Goal: Information Seeking & Learning: Understand process/instructions

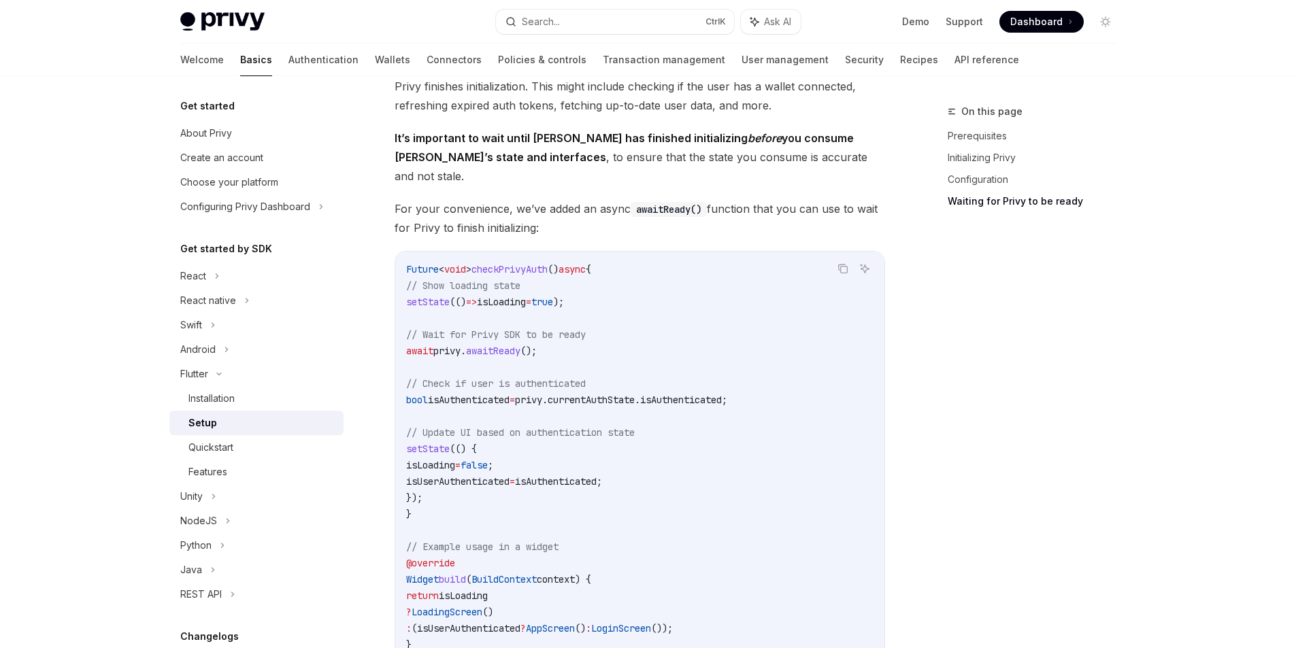
scroll to position [1119, 0]
click at [244, 442] on div "Quickstart" at bounding box center [261, 448] width 147 height 16
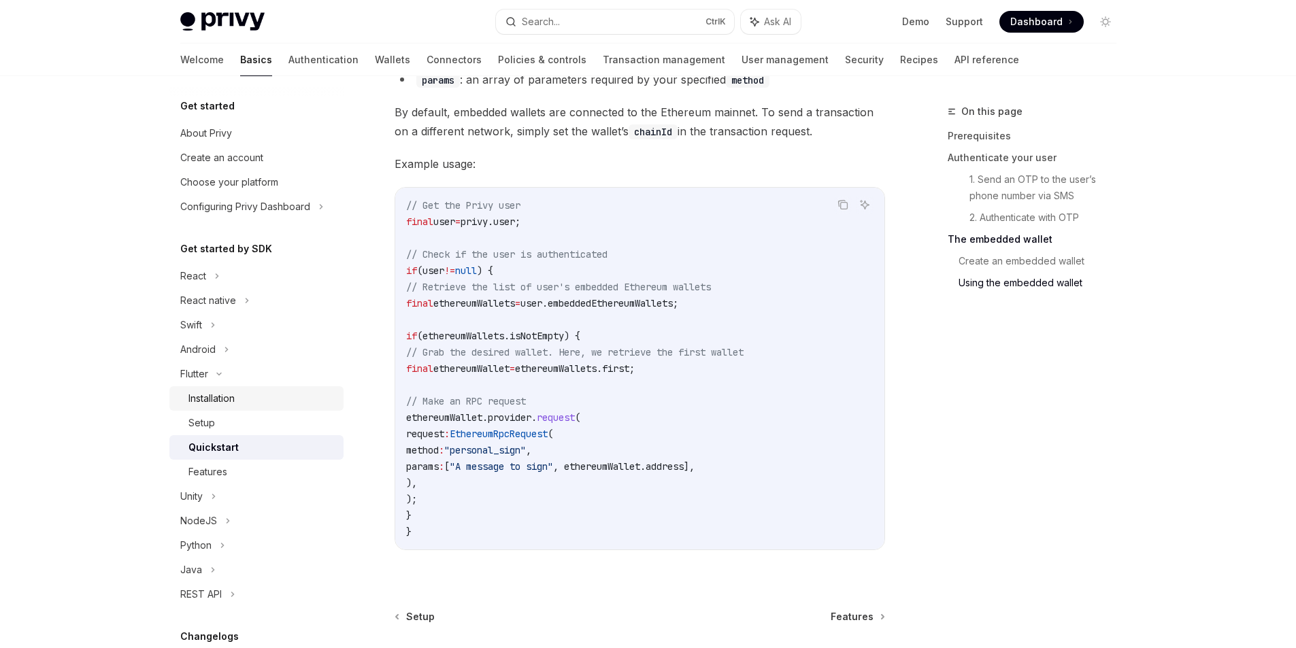
scroll to position [2470, 0]
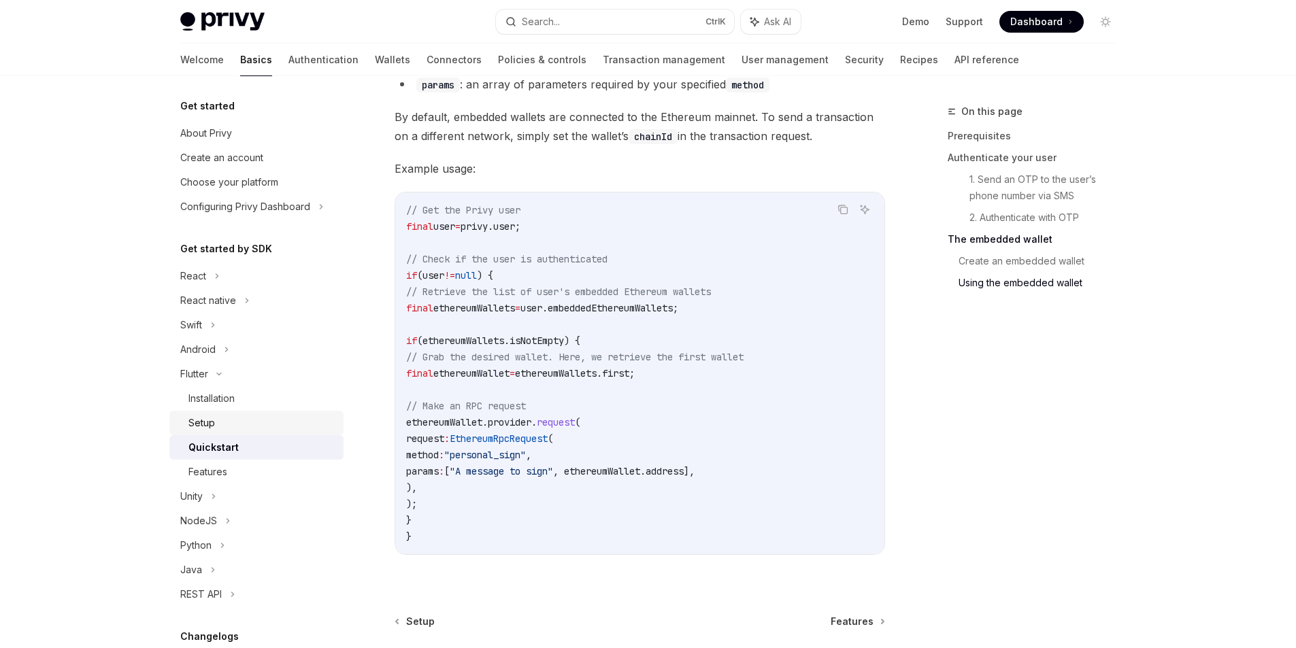
click at [222, 417] on div "Setup" at bounding box center [261, 423] width 147 height 16
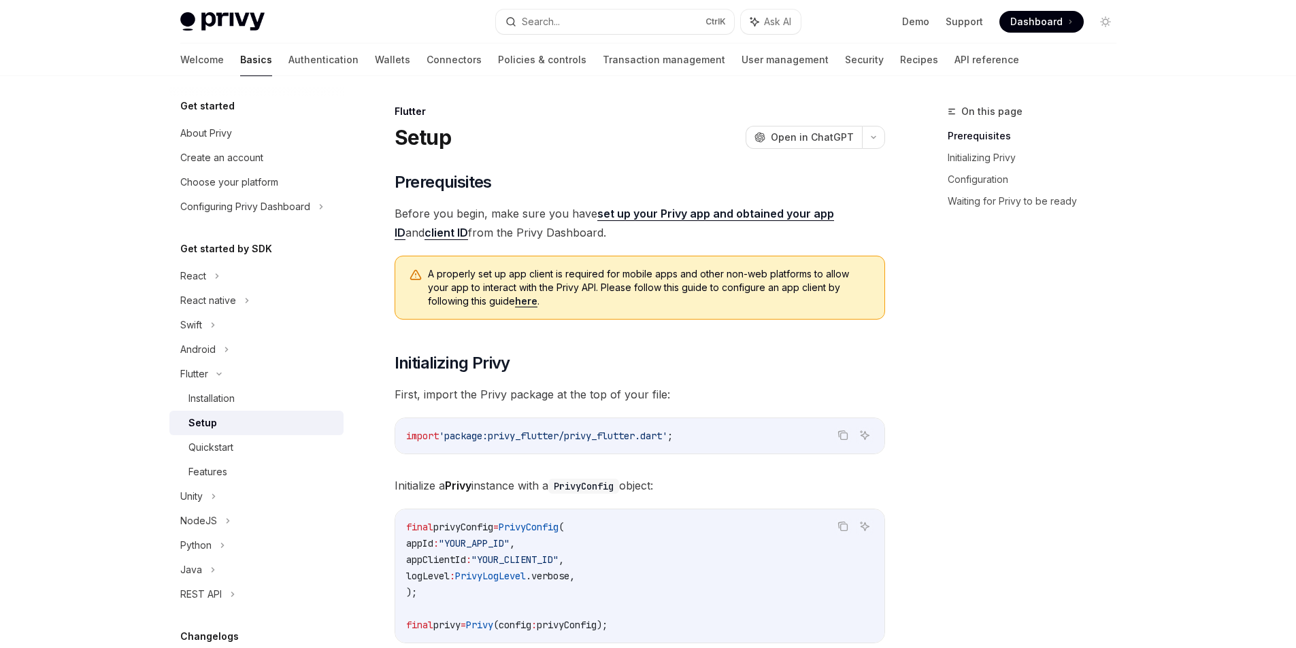
click at [1043, 435] on div "On this page Prerequisites Initializing Privy Configuration Waiting for Privy t…" at bounding box center [1024, 375] width 207 height 545
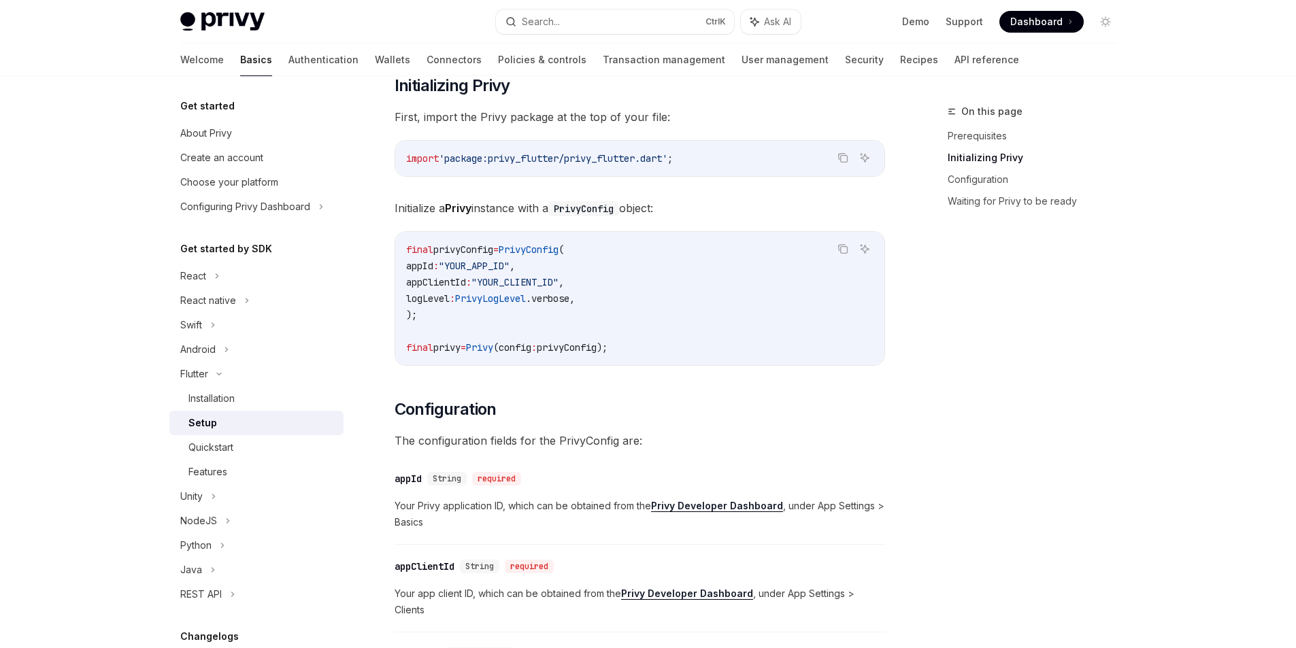
scroll to position [204, 0]
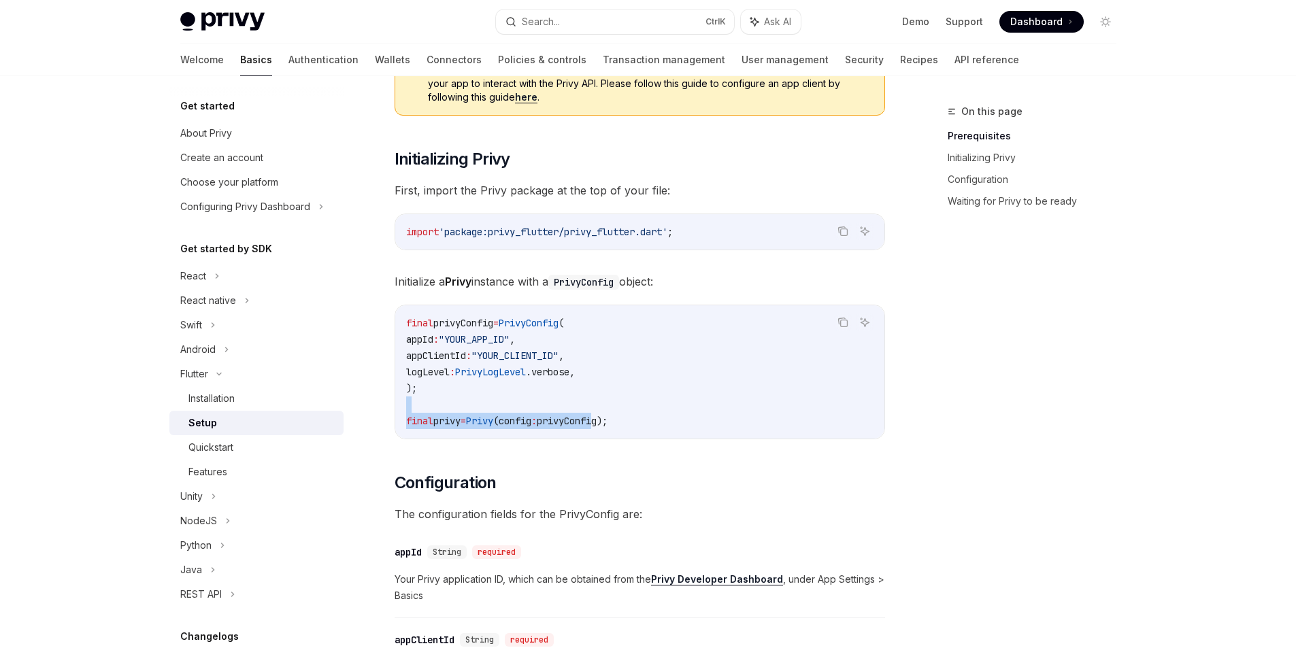
drag, startPoint x: 478, startPoint y: 412, endPoint x: 617, endPoint y: 425, distance: 140.1
click at [617, 425] on code "final privyConfig = PrivyConfig ( appId : "YOUR_APP_ID" , appClientId : "YOUR_C…" at bounding box center [639, 372] width 467 height 114
click at [608, 425] on span "privyConfig);" at bounding box center [572, 421] width 71 height 12
drag, startPoint x: 486, startPoint y: 420, endPoint x: 632, endPoint y: 418, distance: 145.6
click at [608, 418] on span "final privy = Privy (config : privyConfig);" at bounding box center [506, 421] width 201 height 12
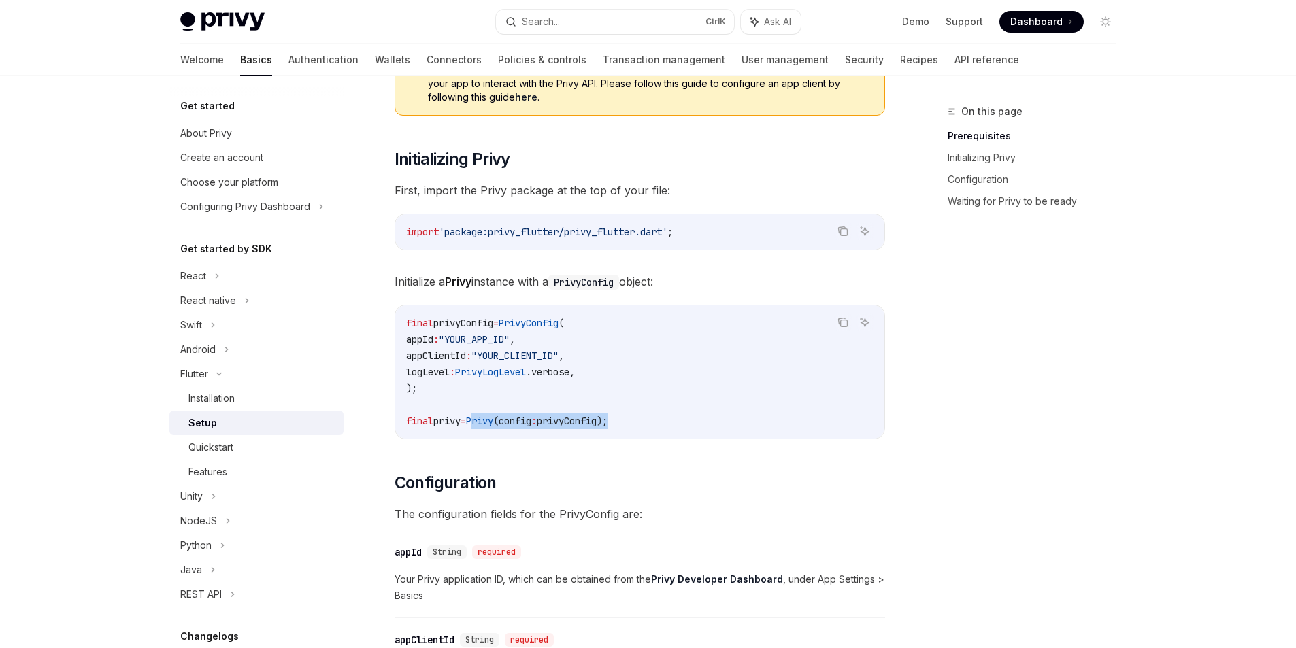
copy span "Privy (config : privyConfig)"
click at [629, 365] on code "final privyConfig = PrivyConfig ( appId : "YOUR_APP_ID" , appClientId : "YOUR_C…" at bounding box center [639, 372] width 467 height 114
drag, startPoint x: 444, startPoint y: 418, endPoint x: 463, endPoint y: 421, distance: 18.6
click at [461, 421] on span "privy" at bounding box center [446, 421] width 27 height 12
drag, startPoint x: 503, startPoint y: 423, endPoint x: 549, endPoint y: 418, distance: 46.5
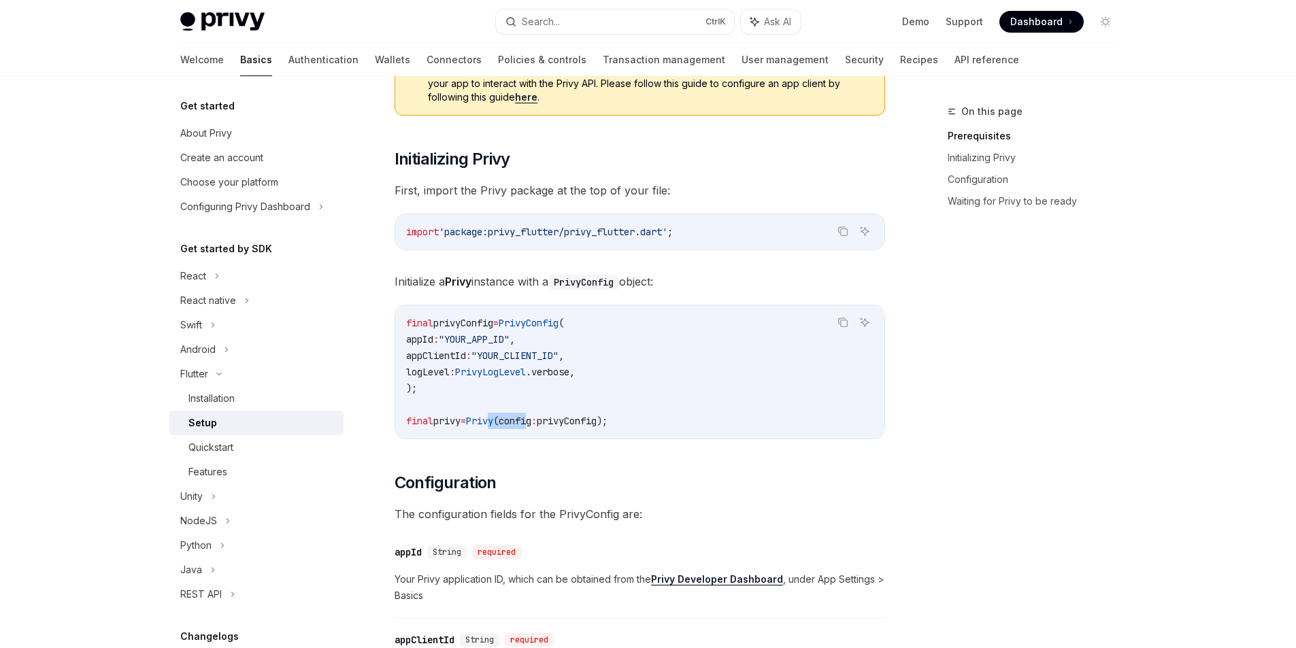
click at [549, 418] on span "final privy = Privy (config : privyConfig);" at bounding box center [506, 421] width 201 height 12
click at [577, 410] on code "final privyConfig = PrivyConfig ( appId : "YOUR_APP_ID" , appClientId : "YOUR_C…" at bounding box center [639, 372] width 467 height 114
drag, startPoint x: 532, startPoint y: 323, endPoint x: 562, endPoint y: 324, distance: 30.0
click at [559, 324] on span "PrivyConfig" at bounding box center [529, 323] width 60 height 12
drag, startPoint x: 487, startPoint y: 343, endPoint x: 504, endPoint y: 348, distance: 17.0
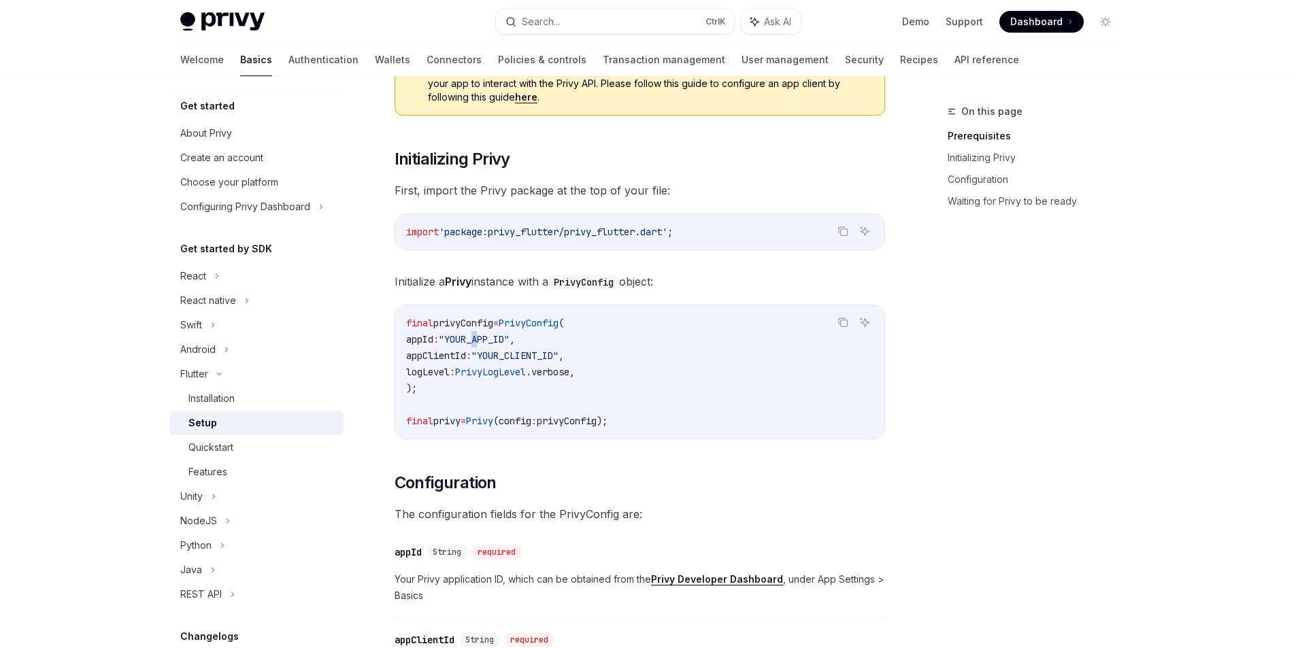
click at [499, 343] on span ""YOUR_APP_ID"" at bounding box center [474, 339] width 71 height 12
click at [517, 367] on span "PrivyLogLevel" at bounding box center [490, 372] width 71 height 12
click at [550, 380] on code "final privyConfig = PrivyConfig ( appId : "YOUR_APP_ID" , appClientId : "YOUR_C…" at bounding box center [639, 372] width 467 height 114
click at [535, 399] on code "final privyConfig = PrivyConfig ( appId : "YOUR_APP_ID" , appClientId : "YOUR_C…" at bounding box center [639, 372] width 467 height 114
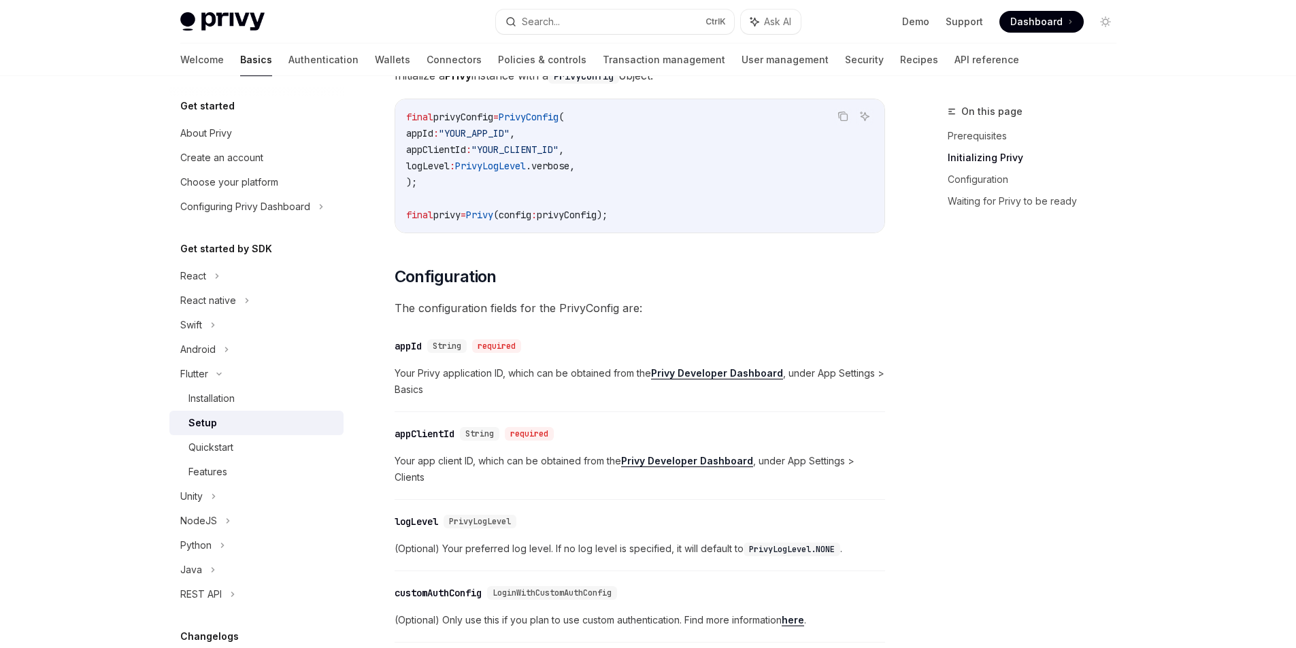
scroll to position [408, 0]
drag, startPoint x: 467, startPoint y: 212, endPoint x: 401, endPoint y: 216, distance: 66.1
click at [401, 216] on div "final privyConfig = PrivyConfig ( appId : "YOUR_APP_ID" , appClientId : "YOUR_C…" at bounding box center [639, 167] width 489 height 133
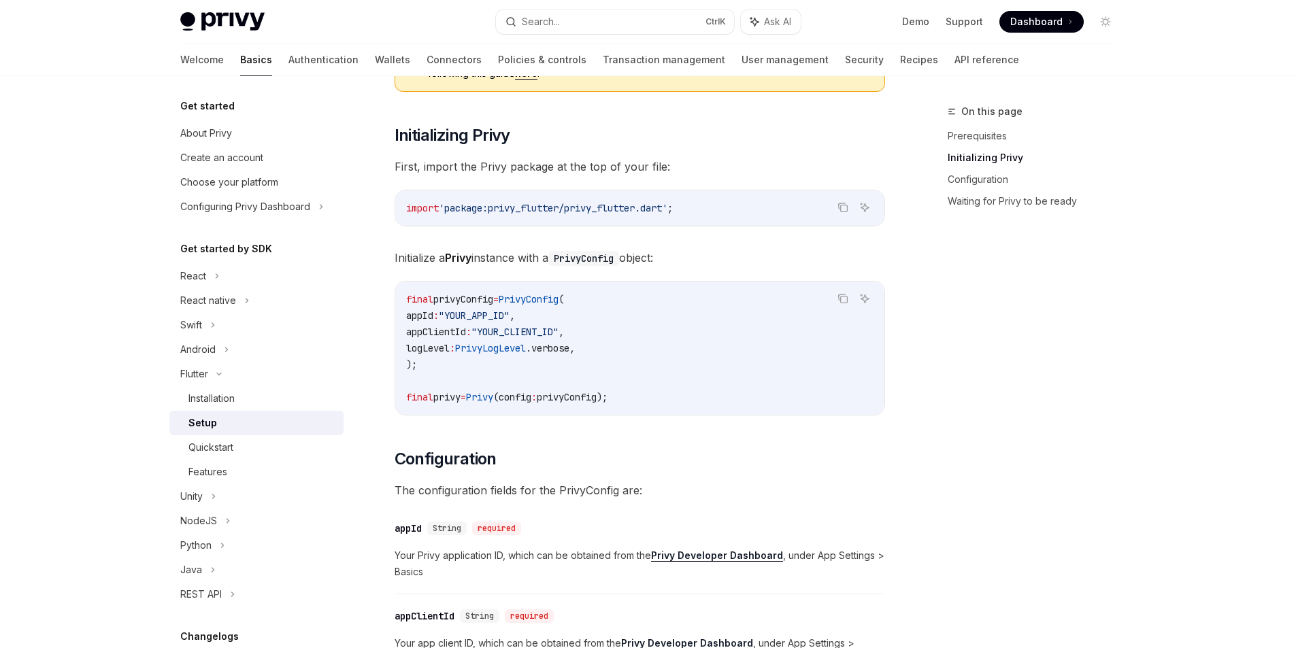
scroll to position [204, 0]
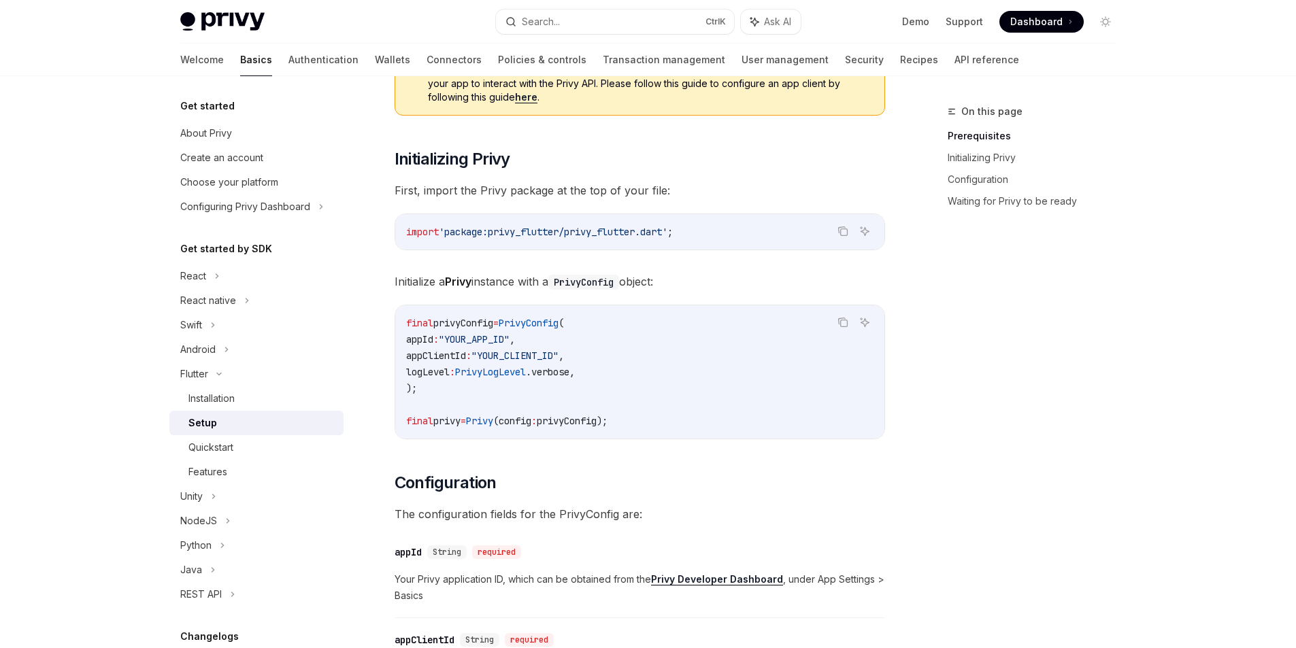
click at [936, 296] on div "On this page Prerequisites Initializing Privy Configuration Waiting for Privy t…" at bounding box center [1024, 375] width 207 height 545
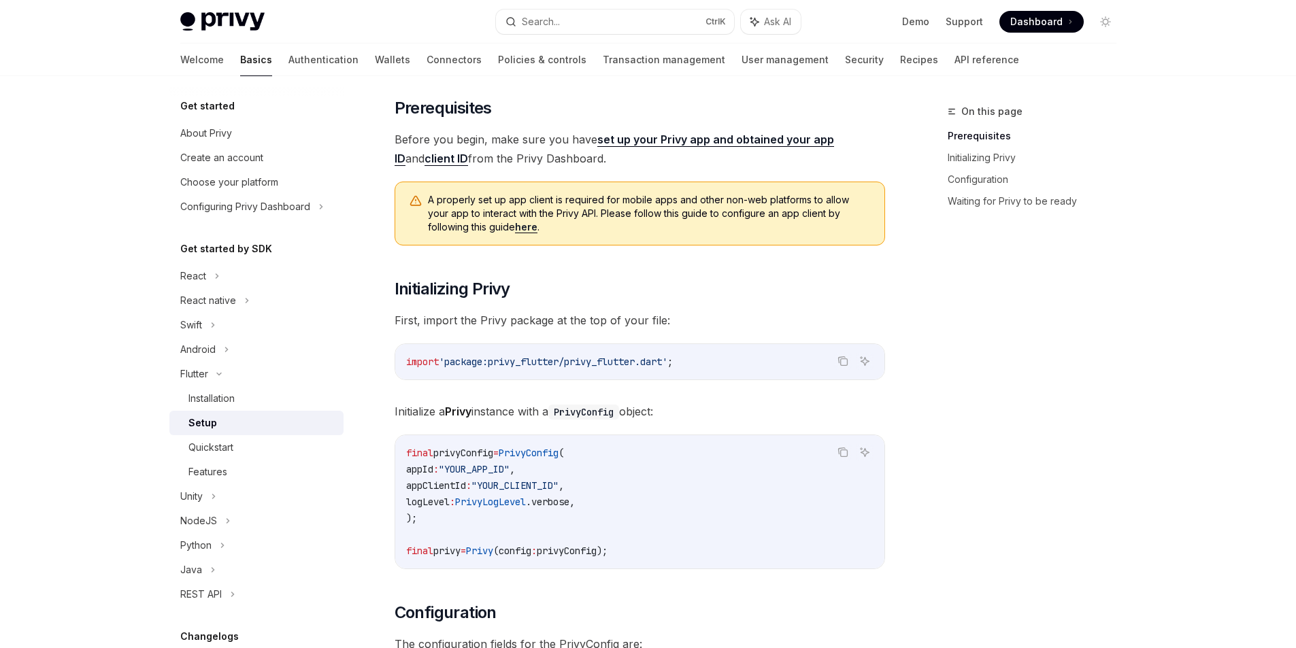
scroll to position [0, 0]
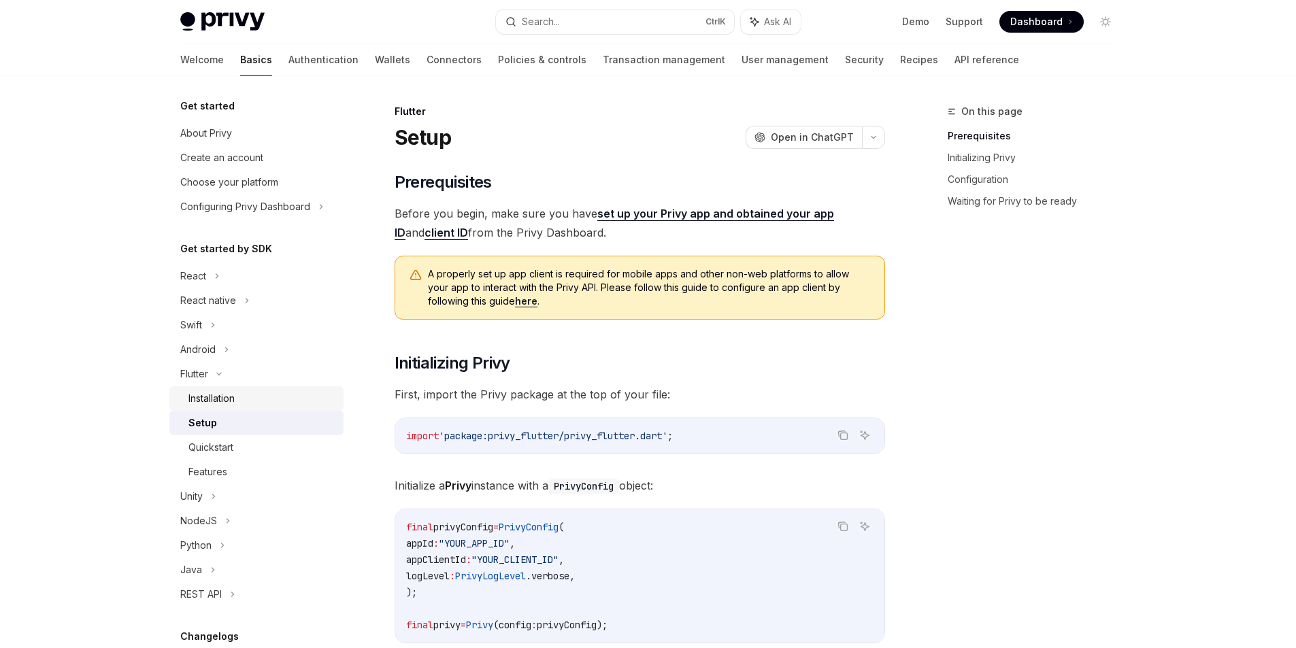
click at [220, 390] on link "Installation" at bounding box center [256, 398] width 174 height 24
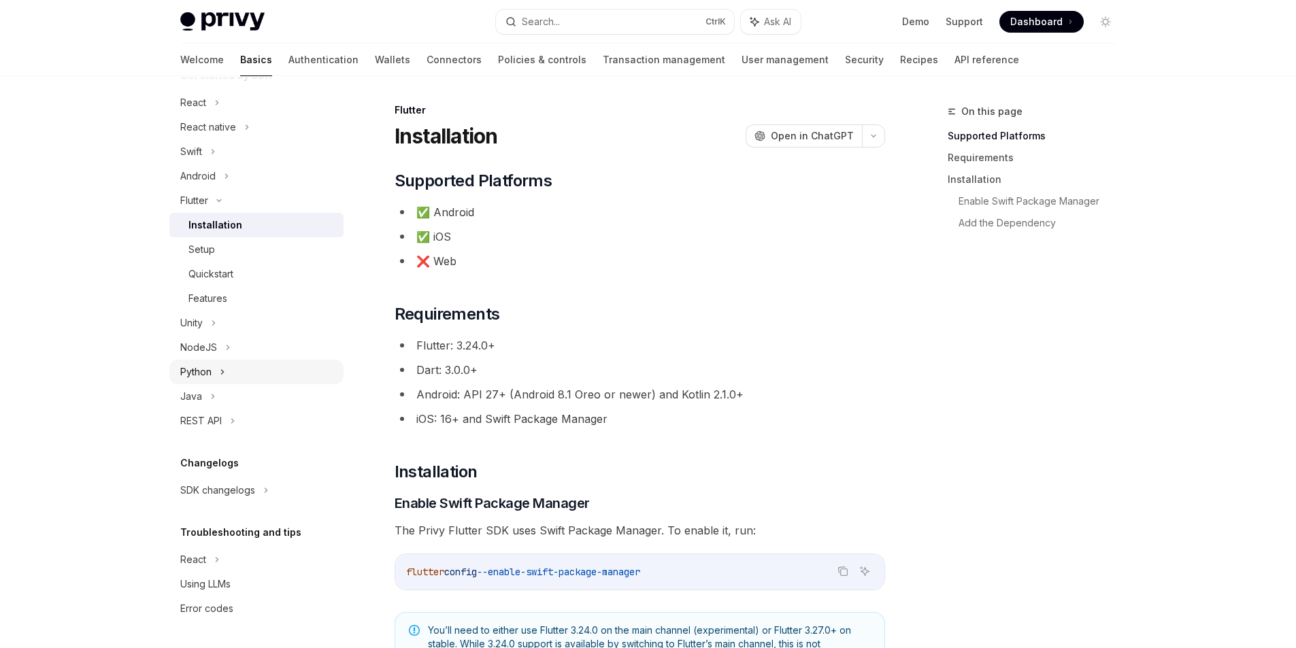
scroll to position [204, 0]
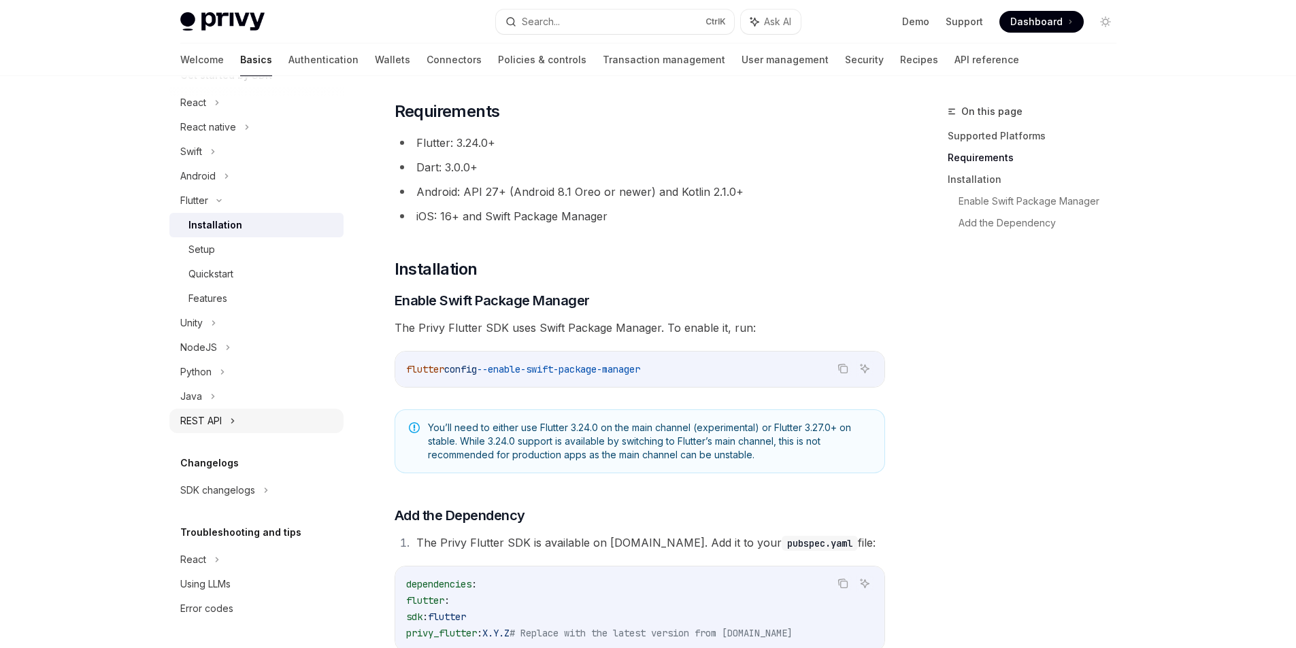
click at [185, 432] on div "REST API" at bounding box center [256, 421] width 174 height 24
type textarea "*"
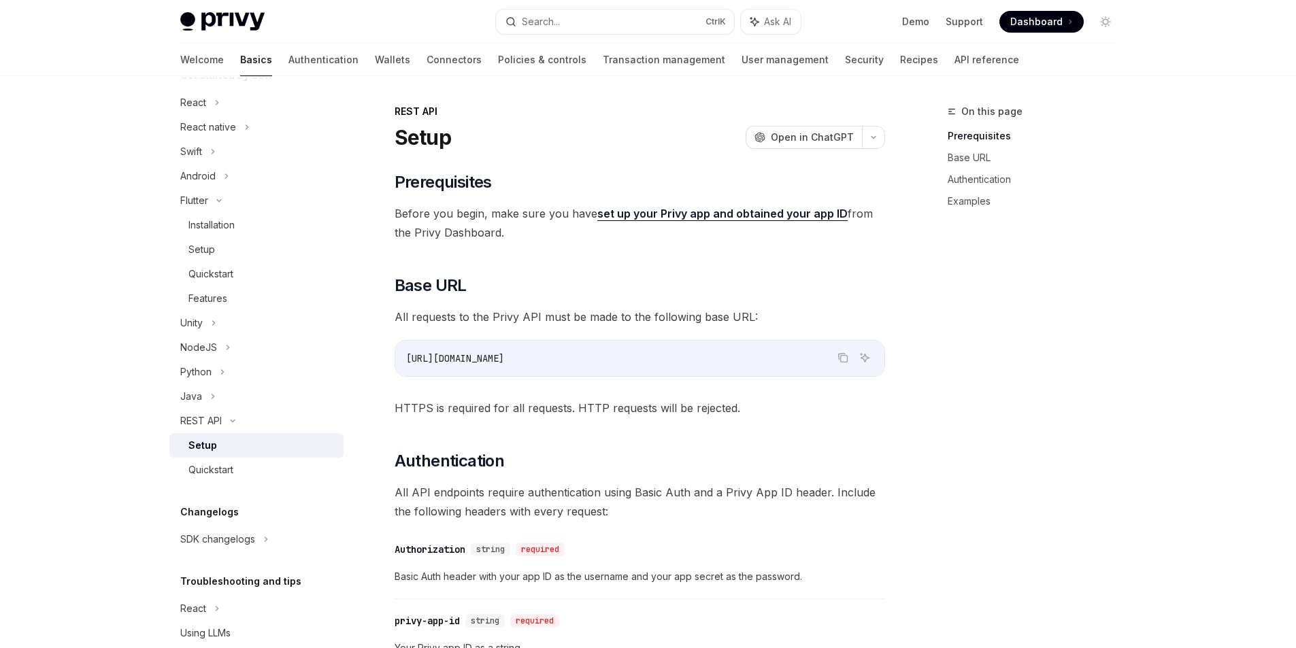
drag, startPoint x: 520, startPoint y: 353, endPoint x: 350, endPoint y: 355, distance: 170.1
click at [484, 372] on div "[URL][DOMAIN_NAME]" at bounding box center [639, 358] width 489 height 35
click at [847, 356] on icon "Copy the contents from the code block" at bounding box center [843, 359] width 7 height 7
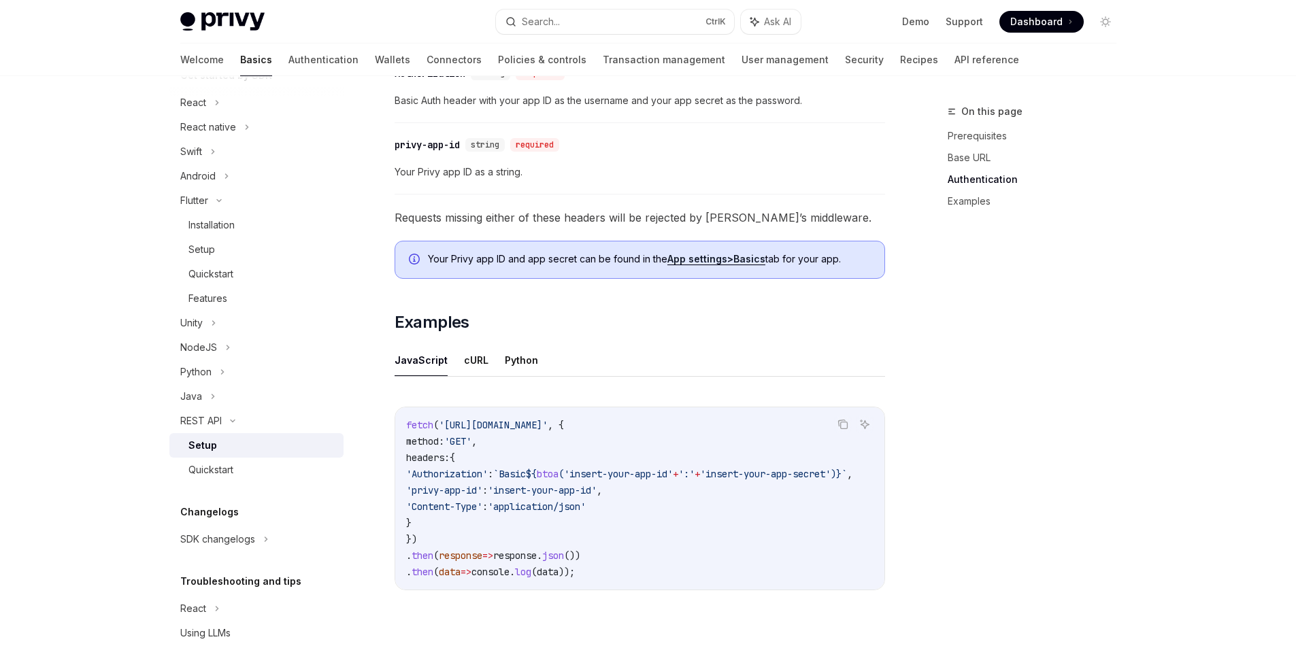
scroll to position [544, 0]
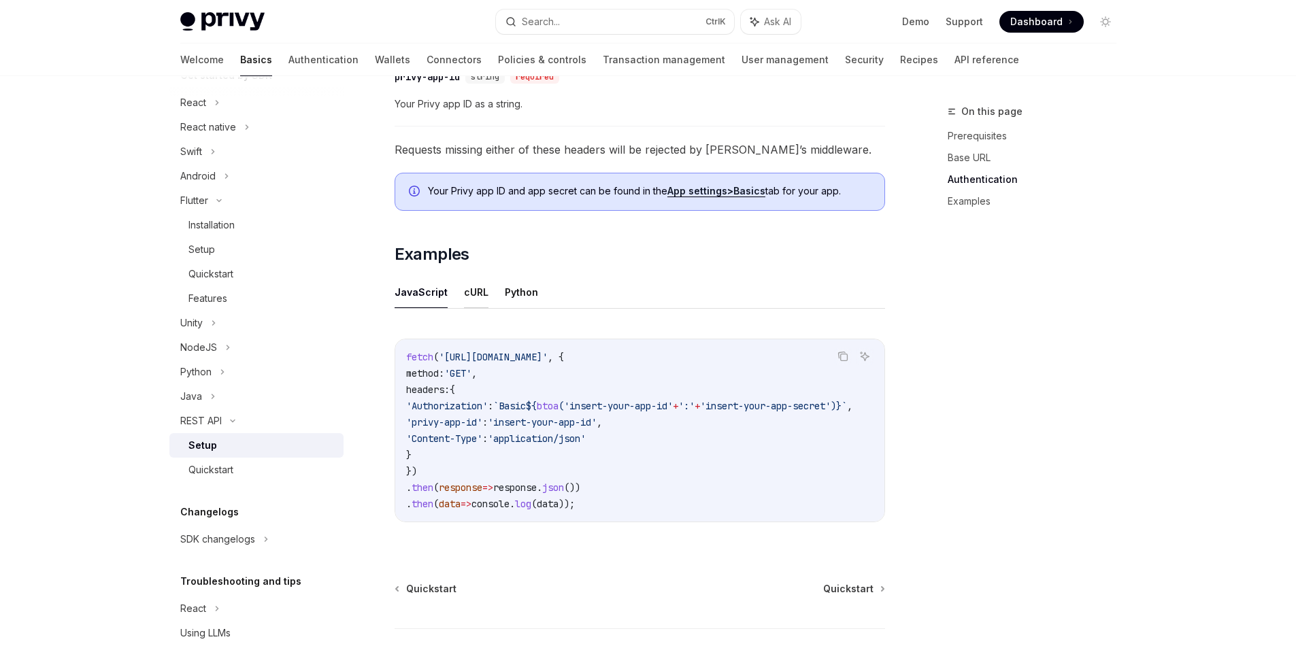
drag, startPoint x: 468, startPoint y: 279, endPoint x: 476, endPoint y: 291, distance: 14.7
click at [476, 291] on button "cURL" at bounding box center [476, 292] width 24 height 32
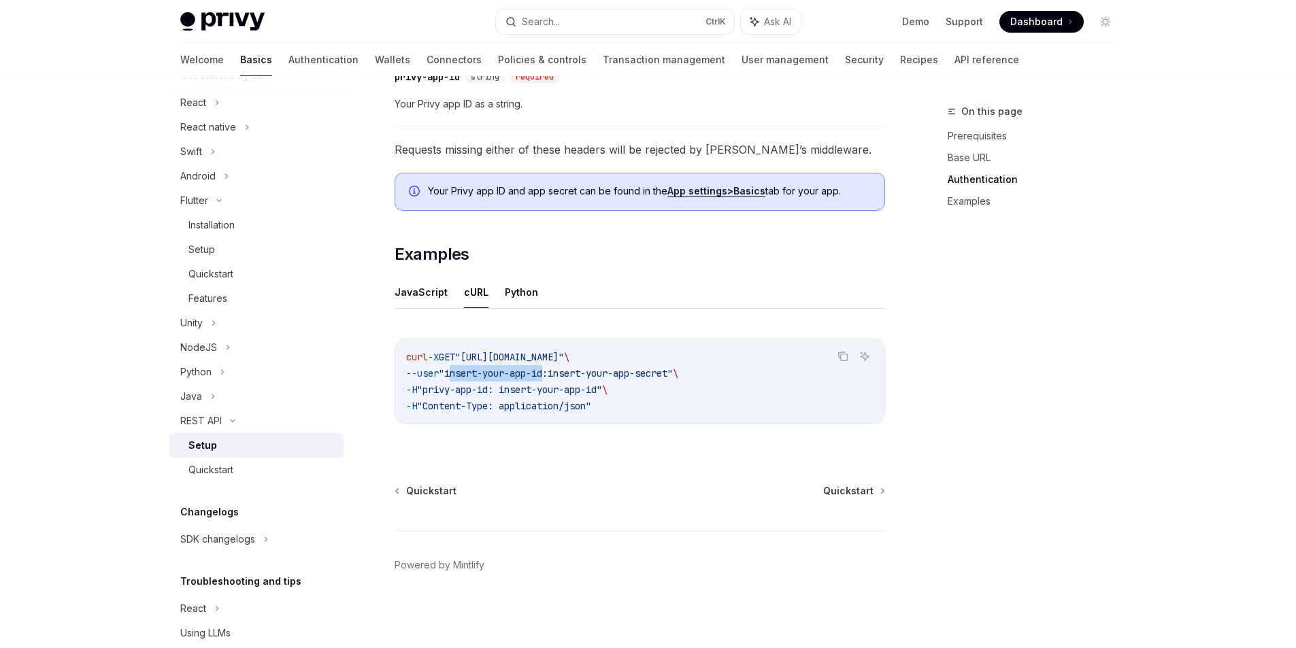
drag, startPoint x: 464, startPoint y: 375, endPoint x: 561, endPoint y: 378, distance: 97.3
click at [561, 378] on span ""insert-your-app-id:insert-your-app-secret"" at bounding box center [556, 373] width 234 height 12
click at [235, 480] on link "Quickstart" at bounding box center [256, 470] width 174 height 24
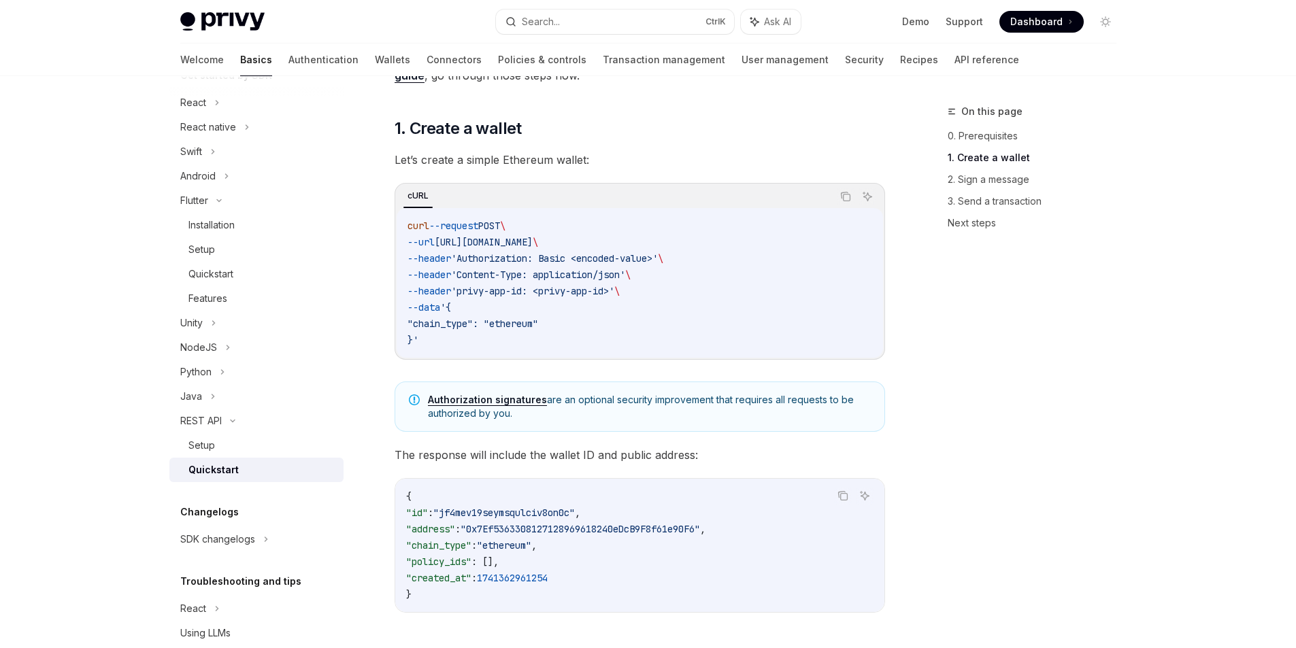
scroll to position [204, 0]
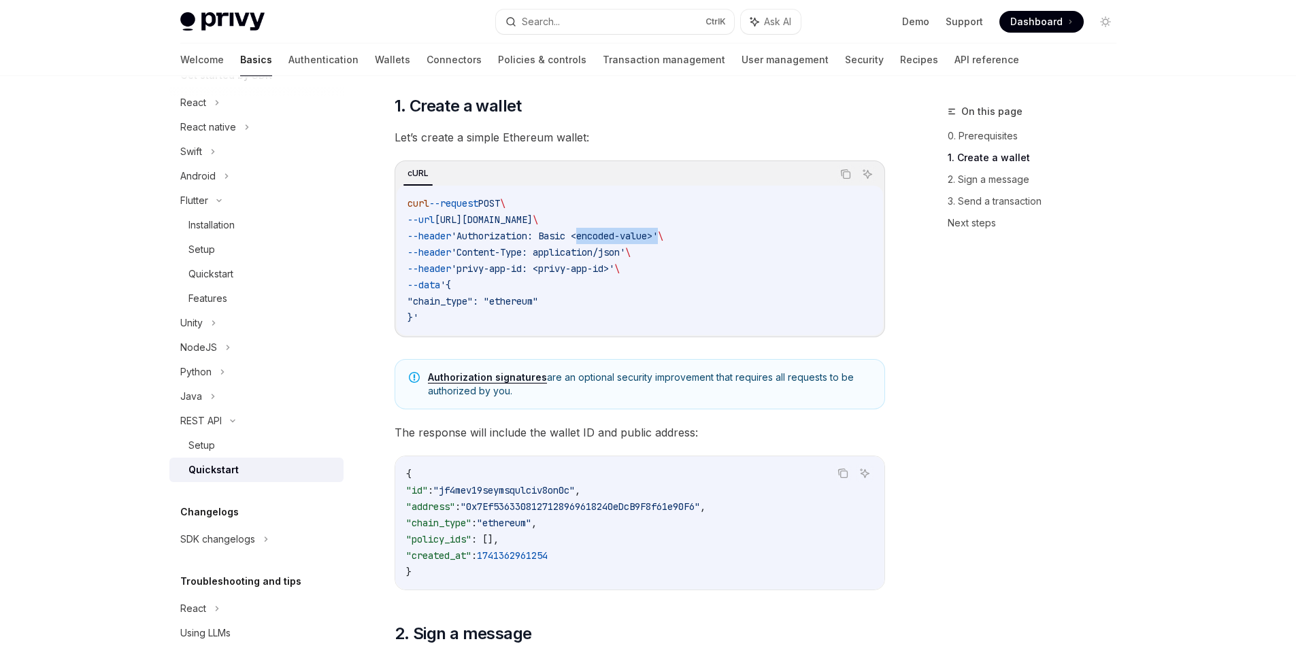
drag, startPoint x: 597, startPoint y: 235, endPoint x: 684, endPoint y: 237, distance: 86.4
click at [658, 237] on span "'Authorization: Basic <encoded-value>'" at bounding box center [554, 236] width 207 height 12
click at [626, 233] on span "'Authorization: Basic <encoded-value>'" at bounding box center [554, 236] width 207 height 12
click at [599, 248] on span "'Content-Type: application/json'" at bounding box center [538, 252] width 174 height 12
drag, startPoint x: 574, startPoint y: 267, endPoint x: 603, endPoint y: 270, distance: 29.4
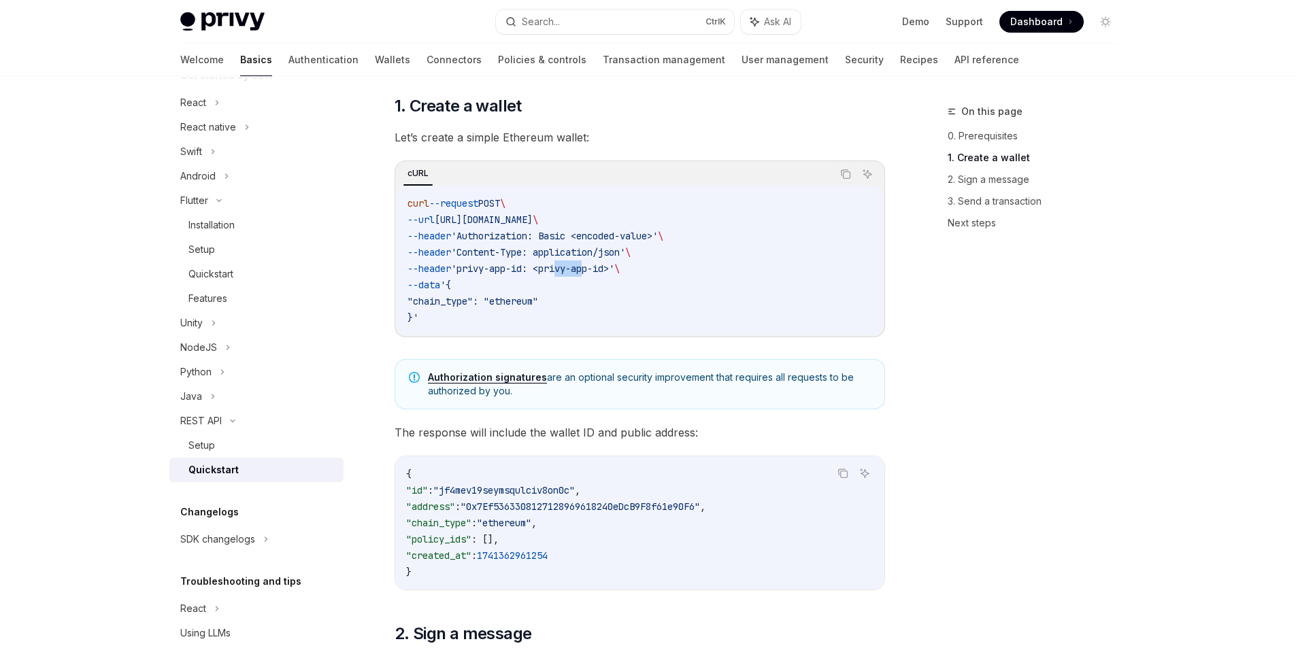
click at [603, 270] on span "'privy-app-id: <privy-app-id>'" at bounding box center [532, 269] width 163 height 12
click at [606, 270] on span "'privy-app-id: <privy-app-id>'" at bounding box center [532, 269] width 163 height 12
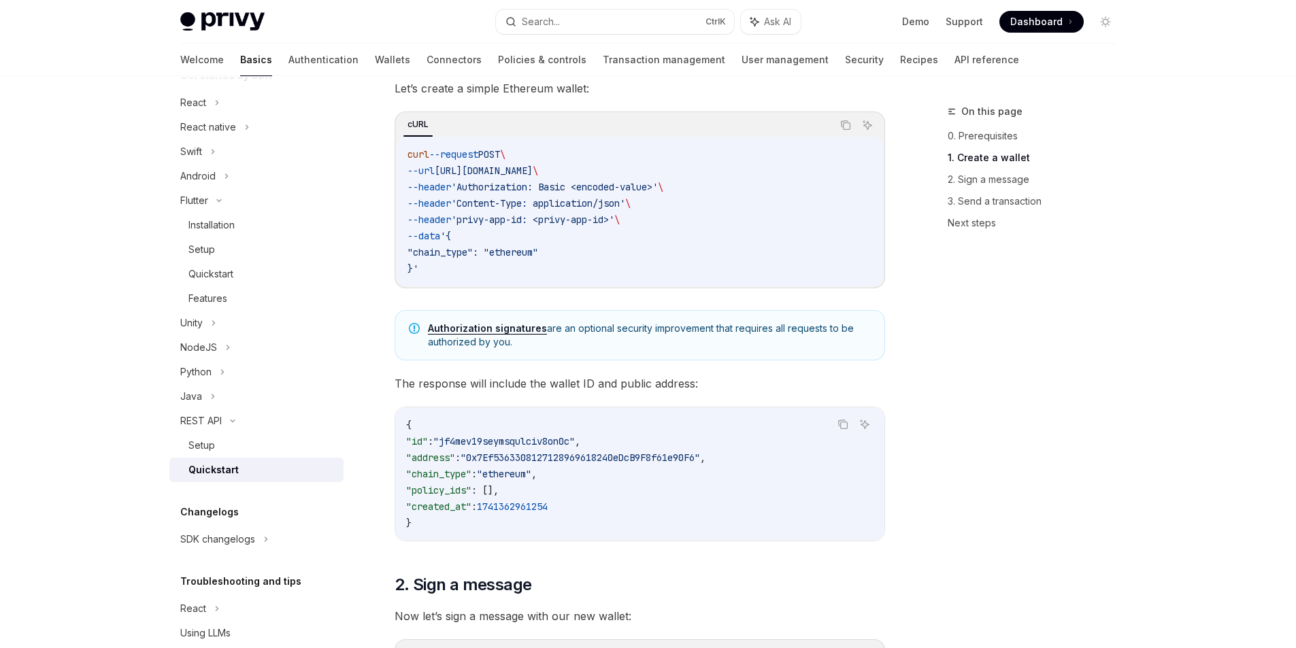
scroll to position [0, 0]
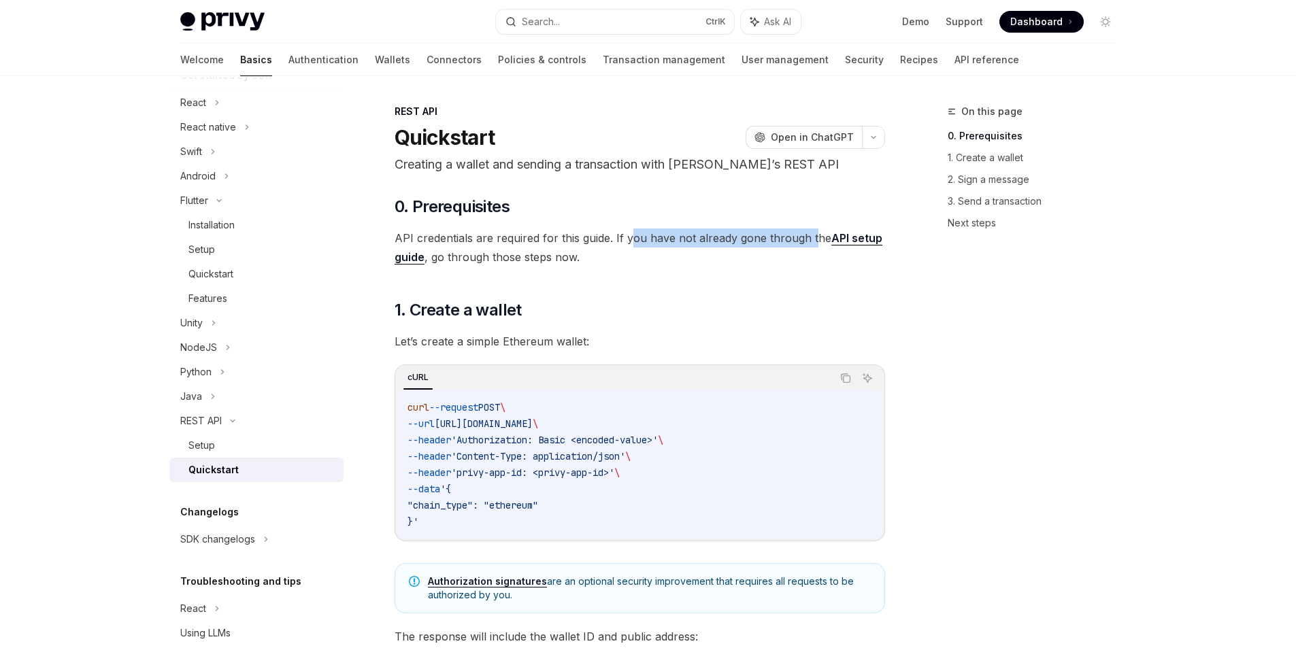
drag, startPoint x: 631, startPoint y: 242, endPoint x: 812, endPoint y: 240, distance: 181.7
click at [812, 240] on span "API credentials are required for this guide. If you have not already gone throu…" at bounding box center [640, 248] width 491 height 38
click at [813, 240] on span "API credentials are required for this guide. If you have not already gone throu…" at bounding box center [640, 248] width 491 height 38
drag, startPoint x: 599, startPoint y: 438, endPoint x: 665, endPoint y: 435, distance: 66.1
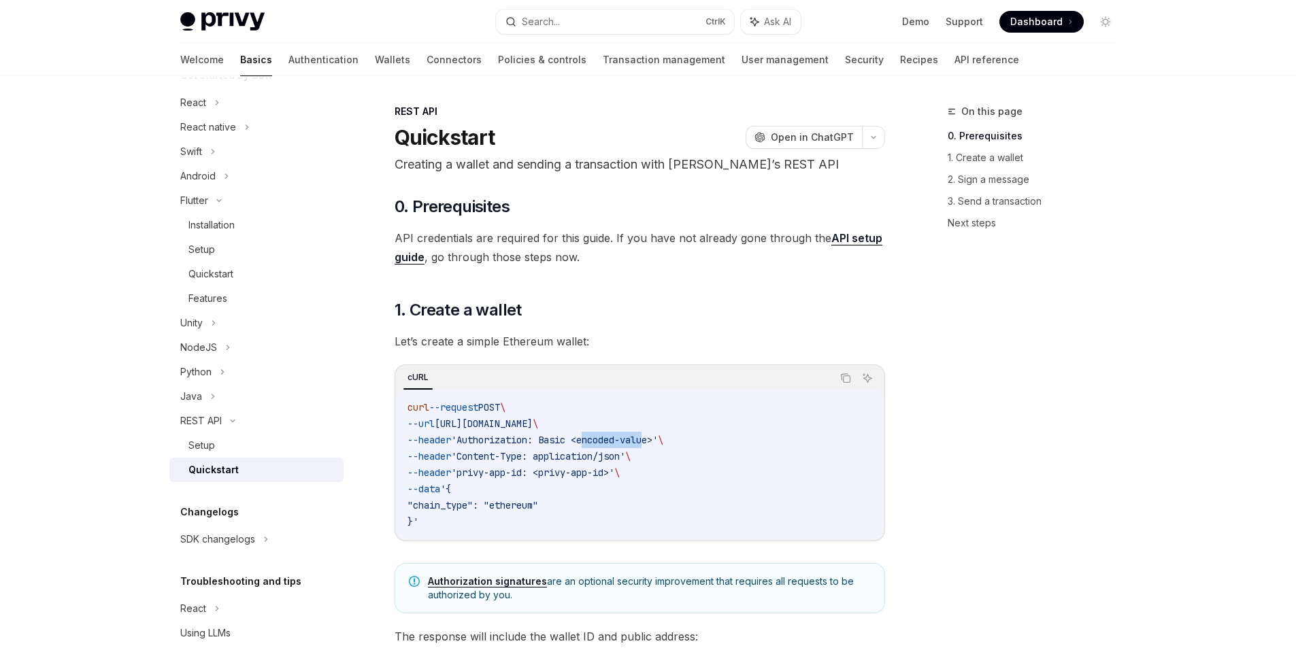
click at [658, 435] on span "'Authorization: Basic <encoded-value>'" at bounding box center [554, 440] width 207 height 12
drag, startPoint x: 592, startPoint y: 461, endPoint x: 641, endPoint y: 465, distance: 49.2
click at [641, 465] on code "curl --request POST \ --url [URL][DOMAIN_NAME] \ --header 'Authorization: Basic…" at bounding box center [640, 464] width 465 height 131
click at [591, 482] on code "curl --request POST \ --url [URL][DOMAIN_NAME] \ --header 'Authorization: Basic…" at bounding box center [640, 464] width 465 height 131
click at [246, 442] on div "Setup" at bounding box center [261, 446] width 147 height 16
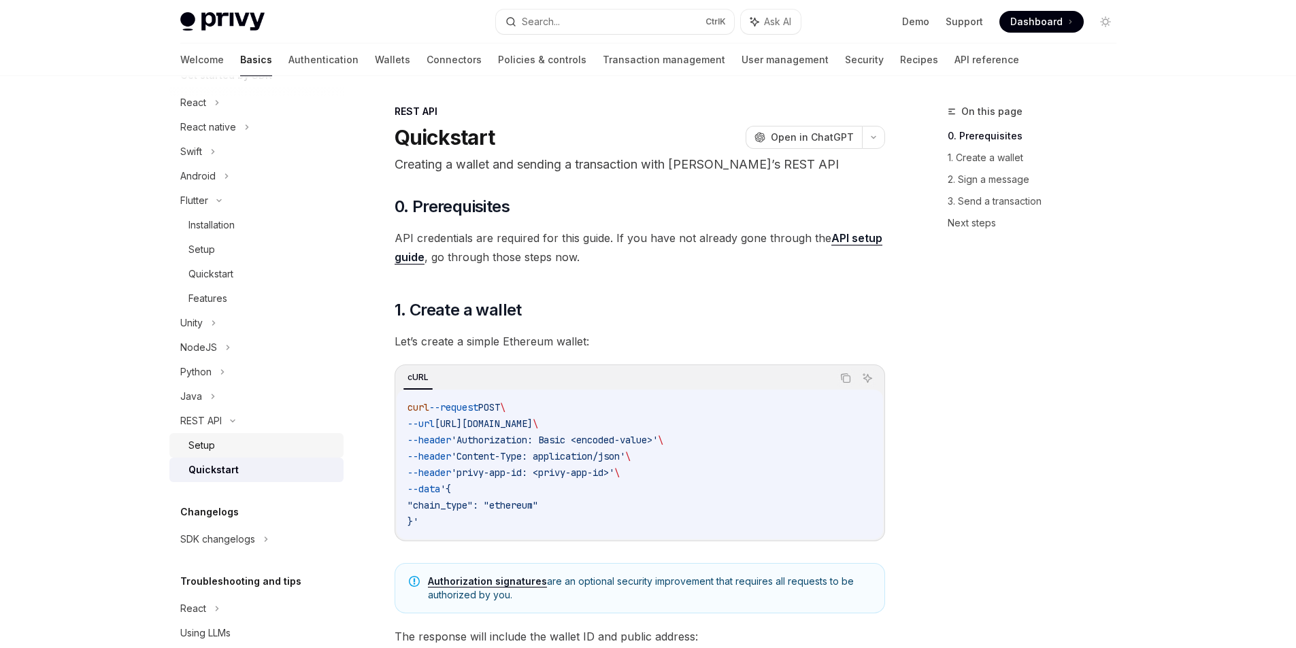
click at [250, 452] on div "Setup" at bounding box center [261, 446] width 147 height 16
click at [238, 451] on div "Setup" at bounding box center [261, 446] width 147 height 16
click at [193, 435] on link "Setup" at bounding box center [256, 445] width 174 height 24
click at [197, 441] on div "Setup" at bounding box center [201, 446] width 27 height 16
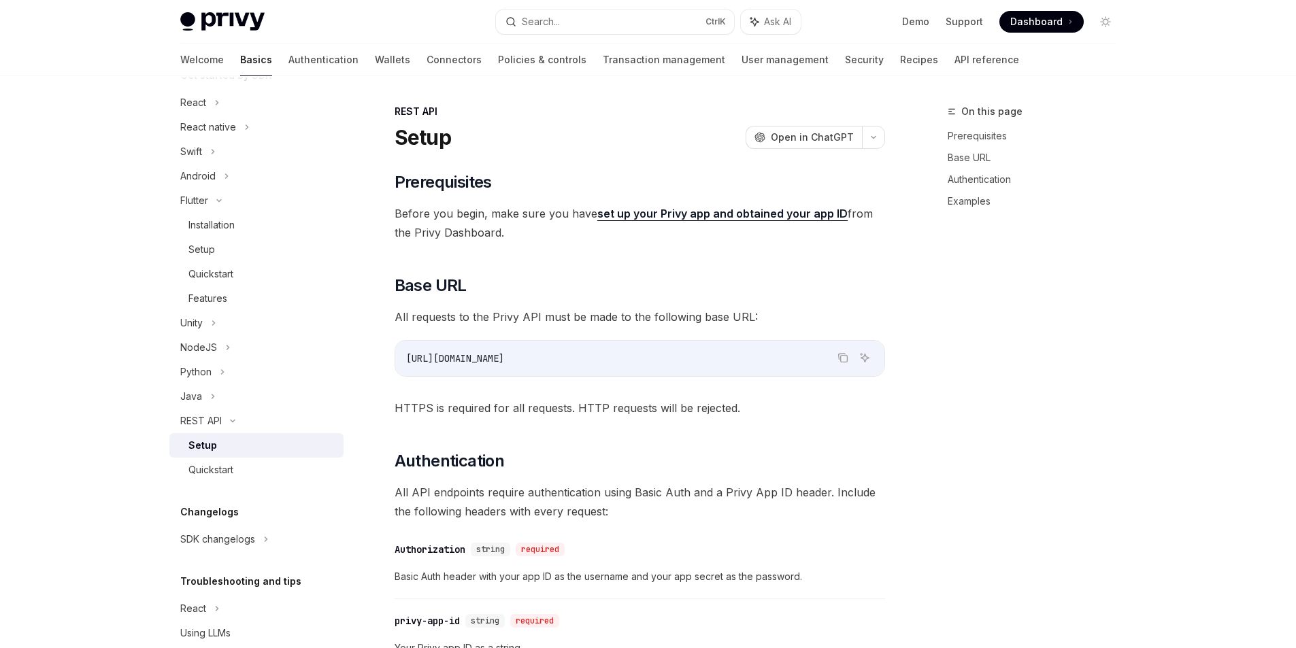
click at [197, 441] on div "Setup" at bounding box center [202, 446] width 29 height 16
click at [201, 441] on div "Setup" at bounding box center [202, 446] width 29 height 16
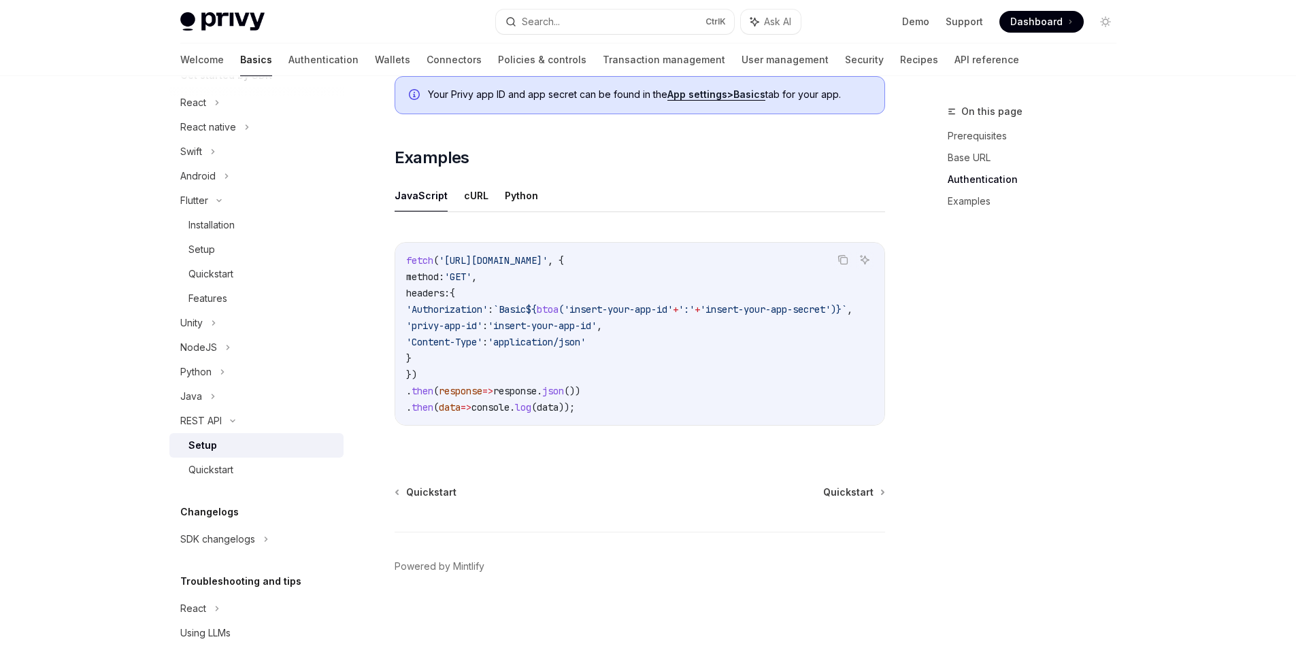
scroll to position [648, 0]
click at [469, 196] on button "cURL" at bounding box center [476, 194] width 24 height 32
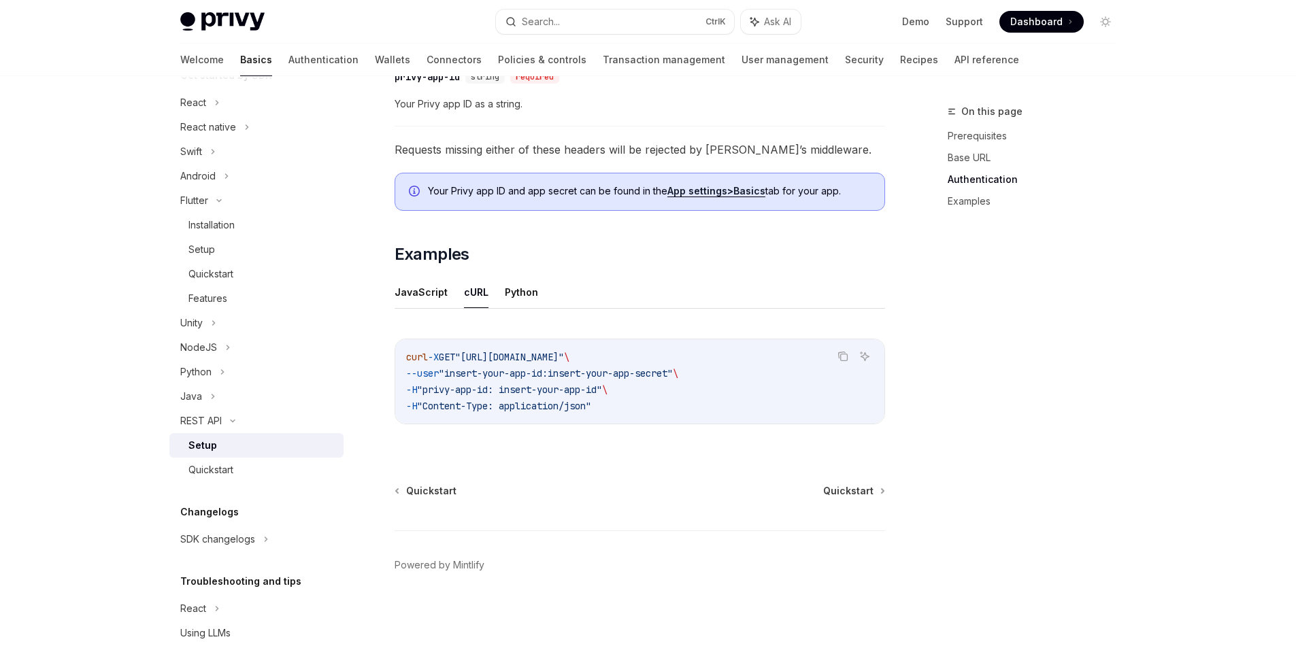
drag, startPoint x: 657, startPoint y: 354, endPoint x: 606, endPoint y: 361, distance: 52.2
click at [564, 361] on span ""[URL][DOMAIN_NAME]"" at bounding box center [509, 357] width 109 height 12
click at [564, 363] on span ""[URL][DOMAIN_NAME]"" at bounding box center [509, 357] width 109 height 12
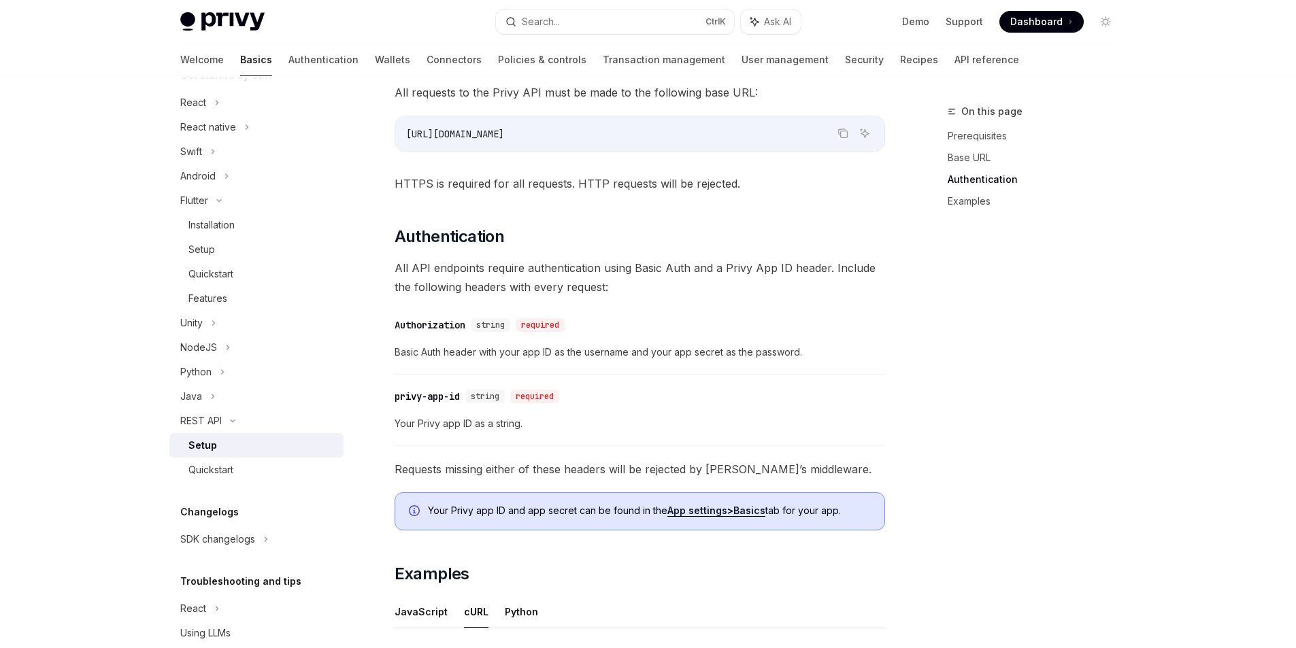
scroll to position [0, 0]
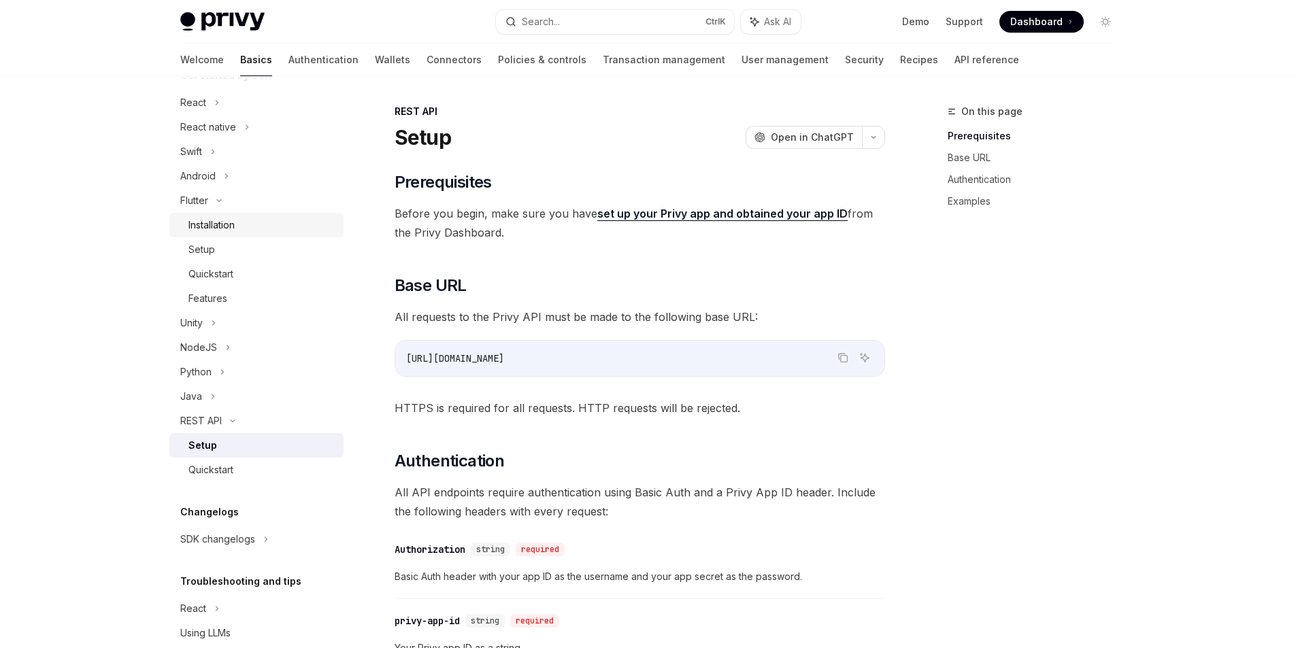
click at [212, 235] on link "Installation" at bounding box center [256, 225] width 174 height 24
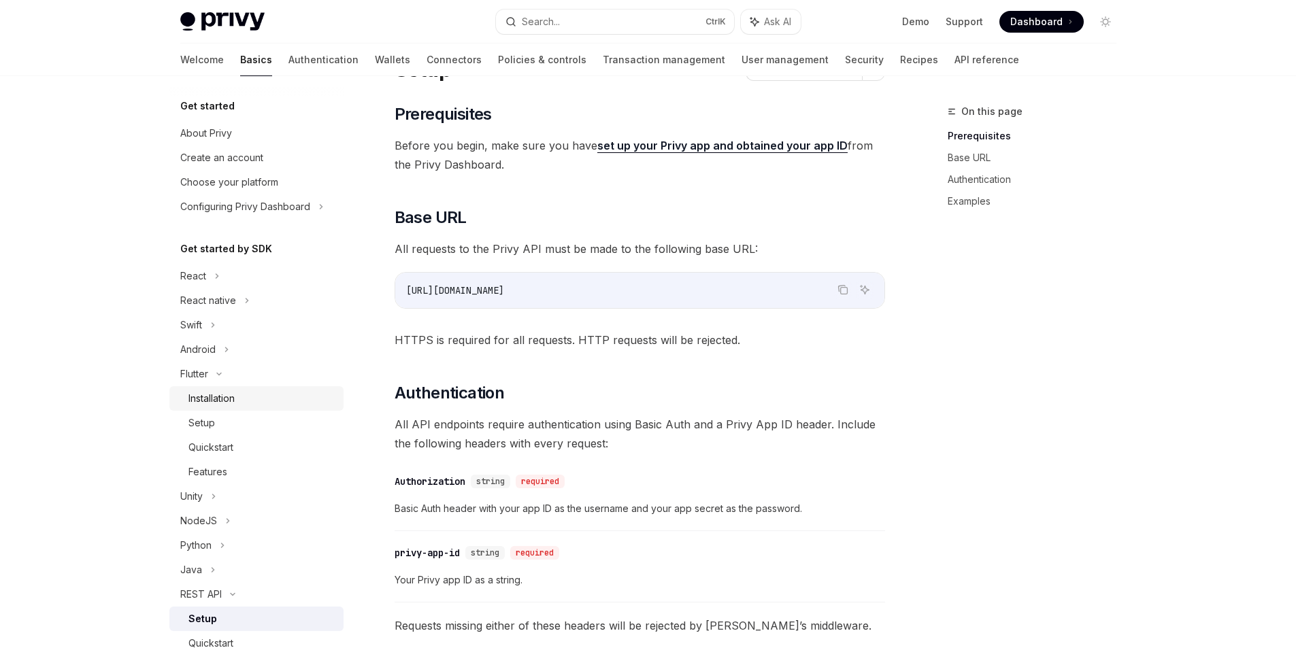
click at [210, 403] on div "Installation" at bounding box center [211, 399] width 46 height 16
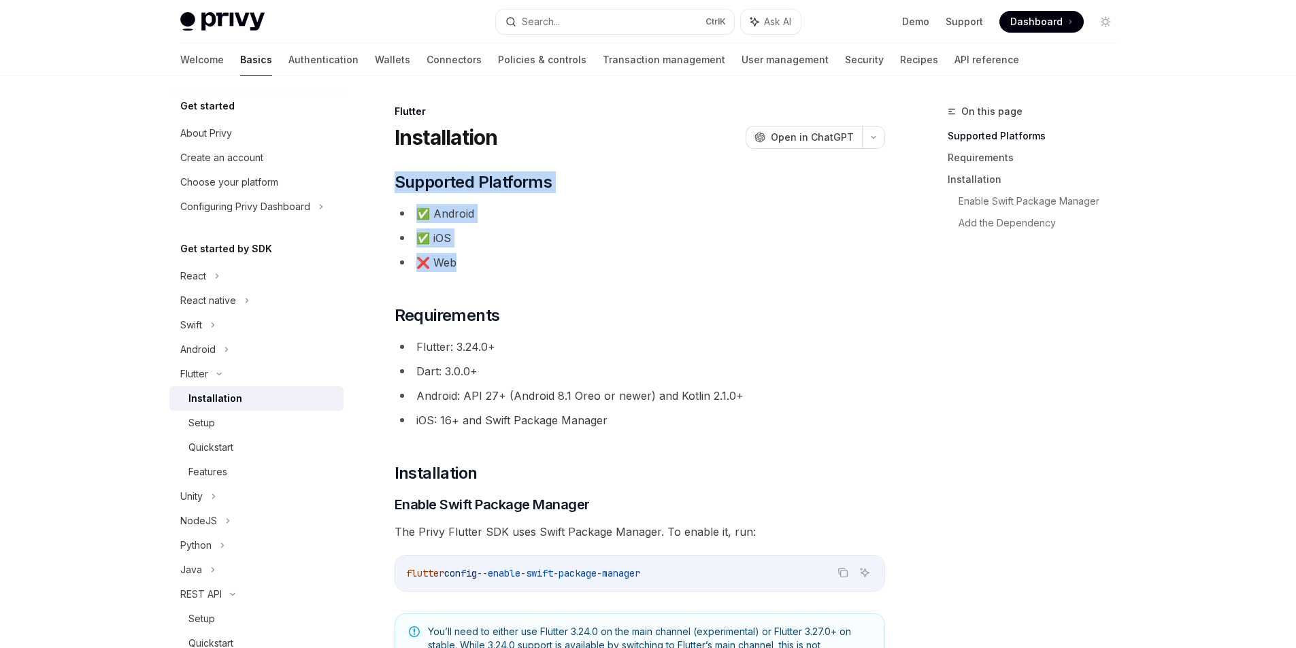
drag, startPoint x: 420, startPoint y: 263, endPoint x: 455, endPoint y: 263, distance: 34.7
click at [458, 263] on li "❌ Web" at bounding box center [640, 262] width 491 height 19
drag, startPoint x: 461, startPoint y: 233, endPoint x: 433, endPoint y: 233, distance: 27.9
click at [433, 233] on li "✅ iOS" at bounding box center [640, 238] width 491 height 19
drag, startPoint x: 480, startPoint y: 219, endPoint x: 449, endPoint y: 216, distance: 31.4
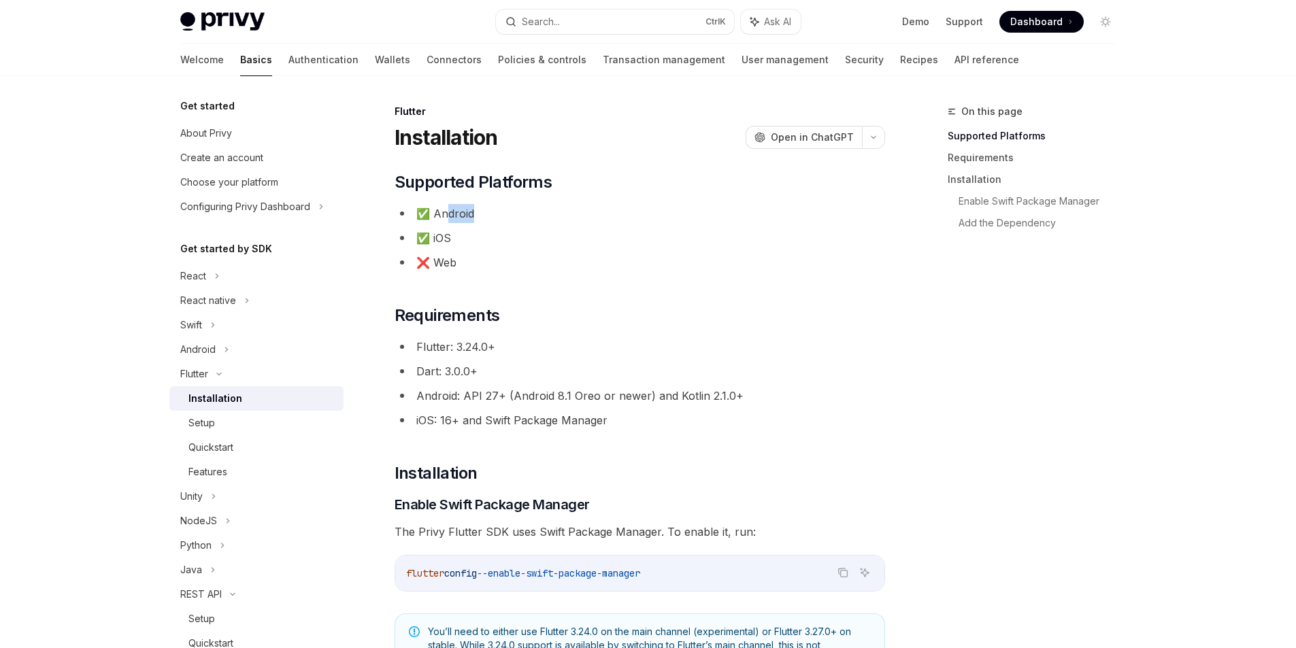
click at [449, 216] on li "✅ Android" at bounding box center [640, 213] width 491 height 19
drag, startPoint x: 438, startPoint y: 265, endPoint x: 397, endPoint y: 257, distance: 41.0
click at [397, 257] on li "❌ Web" at bounding box center [640, 262] width 491 height 19
click at [445, 270] on li "❌ Web" at bounding box center [640, 262] width 491 height 19
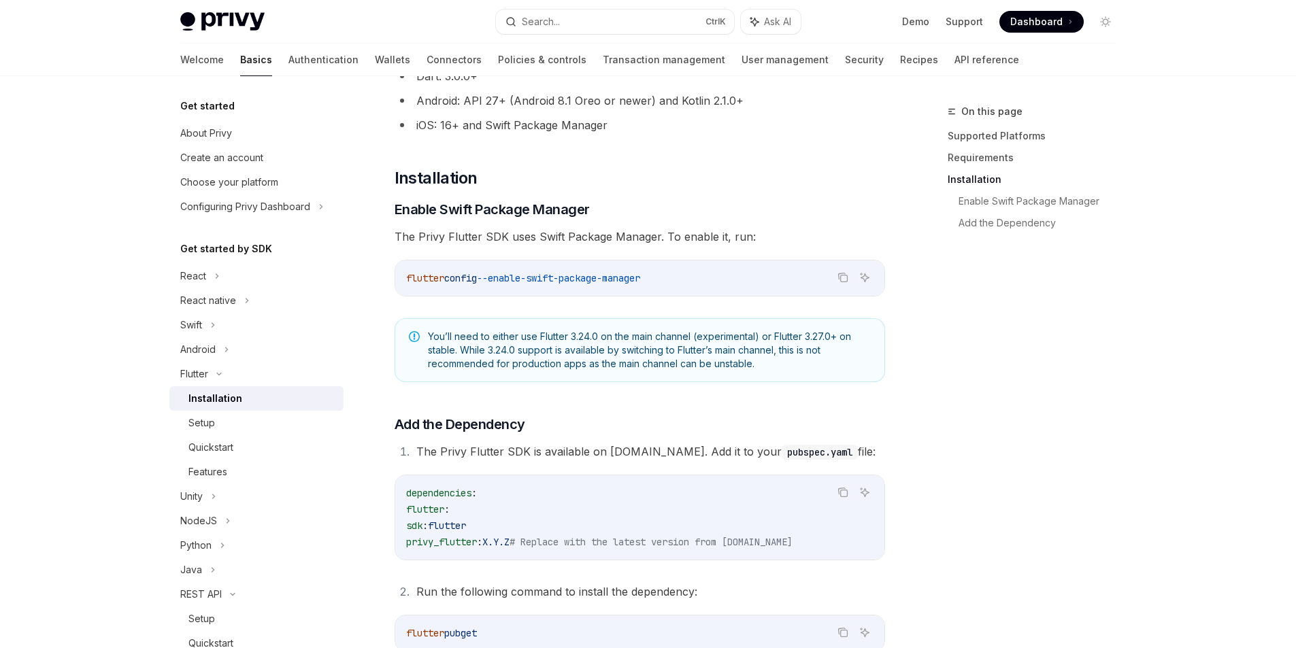
scroll to position [365, 0]
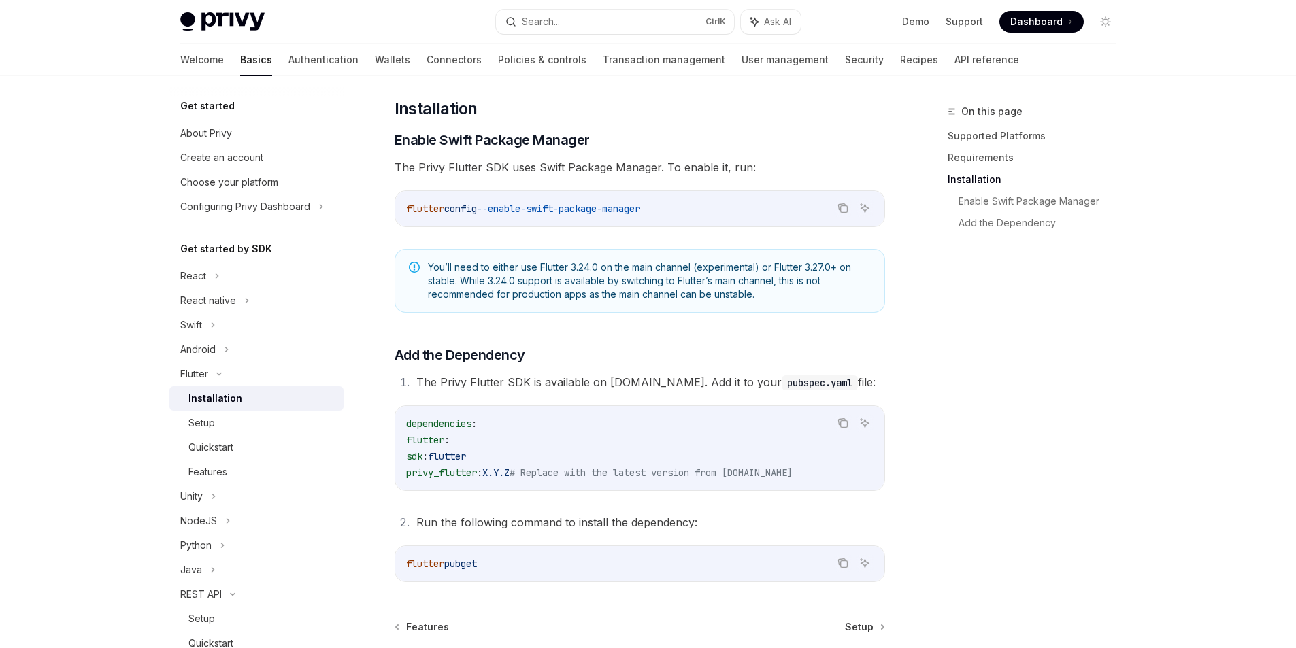
click at [687, 339] on div "​ Supported Platforms ✅ Android ✅ iOS ❌ Web ​ Requirements Flutter: 3.24.0+ Dar…" at bounding box center [640, 195] width 491 height 776
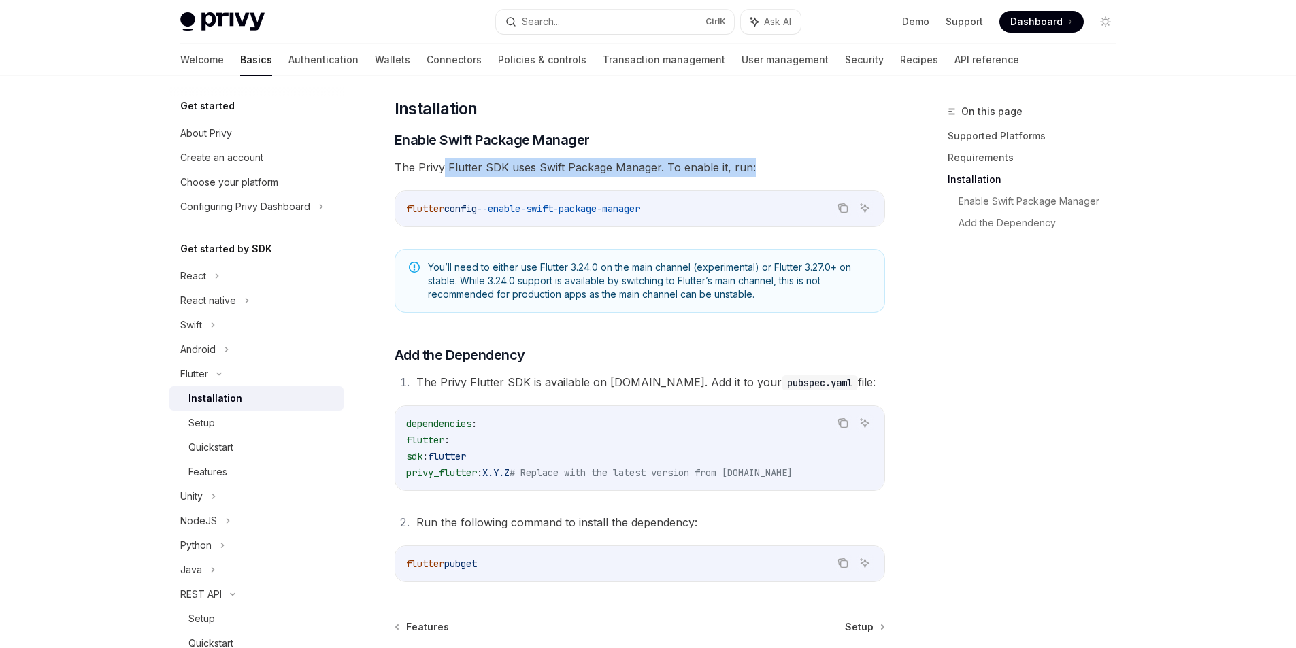
drag, startPoint x: 441, startPoint y: 169, endPoint x: 760, endPoint y: 164, distance: 319.1
click at [760, 164] on span "The Privy Flutter SDK uses Swift Package Manager. To enable it, run:" at bounding box center [640, 167] width 491 height 19
click at [843, 205] on icon "Copy the contents from the code block" at bounding box center [843, 208] width 11 height 11
click at [859, 207] on icon "Ask AI" at bounding box center [864, 208] width 11 height 11
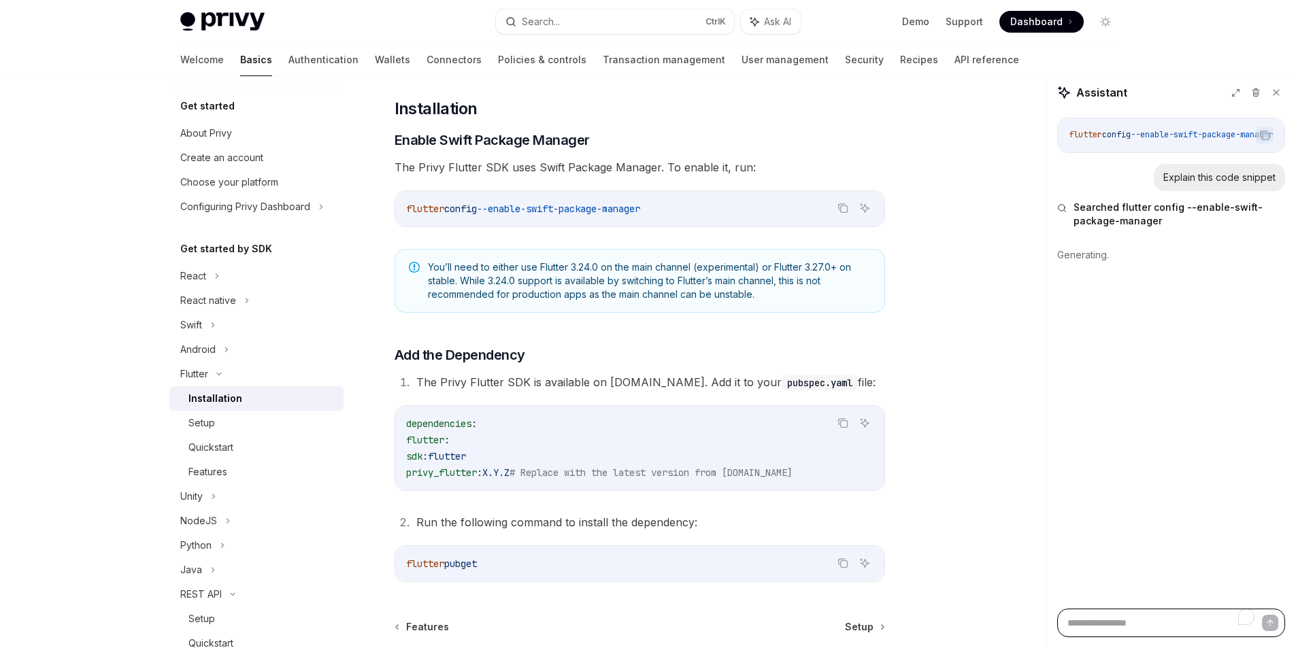
type textarea "*"
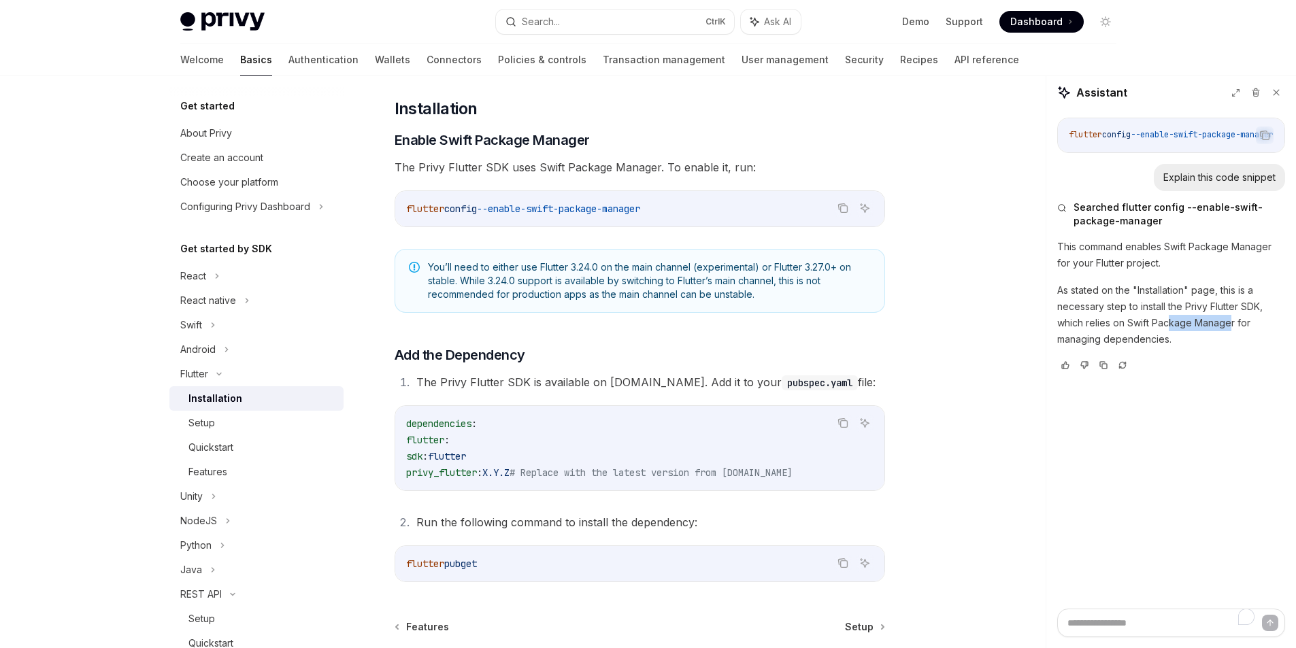
drag, startPoint x: 1189, startPoint y: 329, endPoint x: 1232, endPoint y: 329, distance: 42.9
click at [1232, 329] on p "As stated on the "Installation" page, this is a necessary step to install the P…" at bounding box center [1171, 314] width 228 height 65
click at [1186, 335] on p "As stated on the "Installation" page, this is a necessary step to install the P…" at bounding box center [1171, 314] width 228 height 65
click at [842, 212] on icon "Copy the contents from the code block" at bounding box center [843, 208] width 11 height 11
